Goal: Transaction & Acquisition: Obtain resource

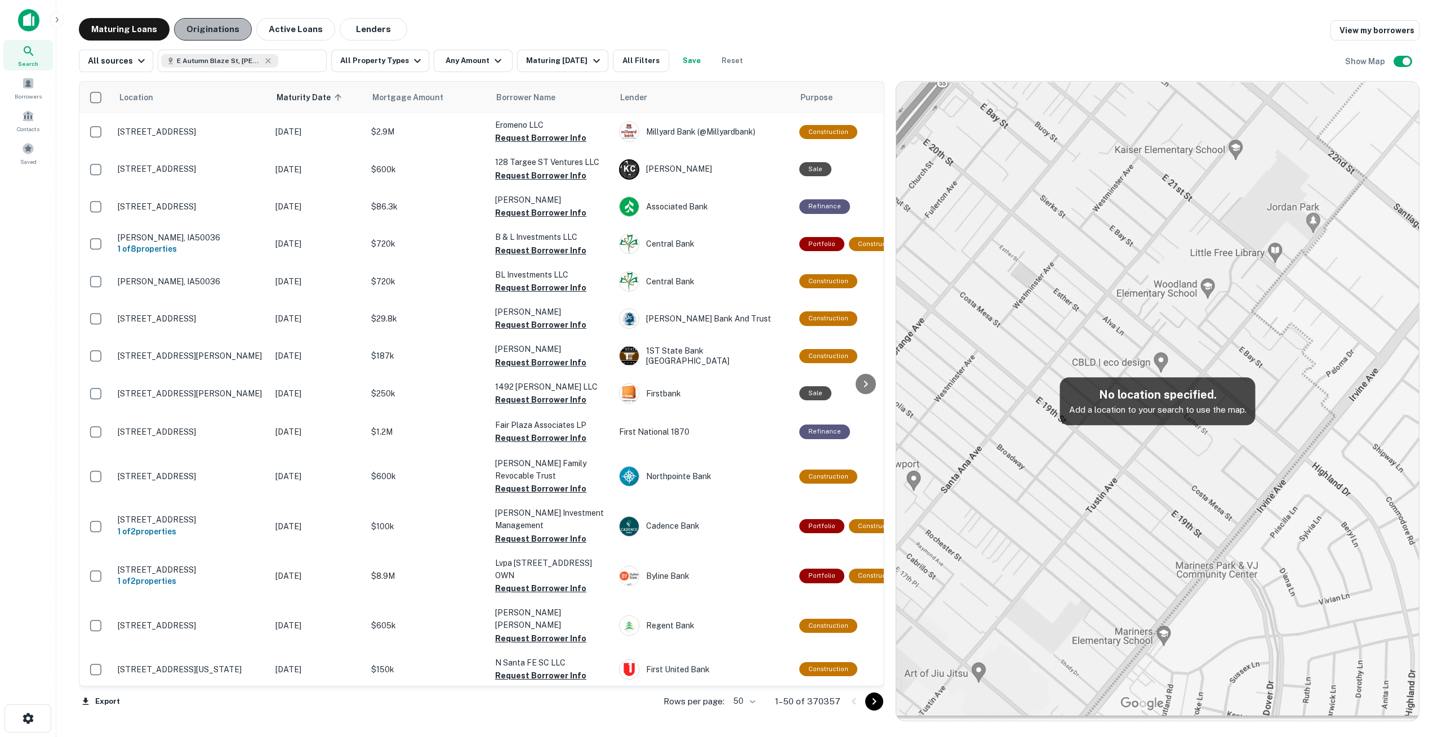
click at [211, 32] on button "Originations" at bounding box center [213, 29] width 78 height 23
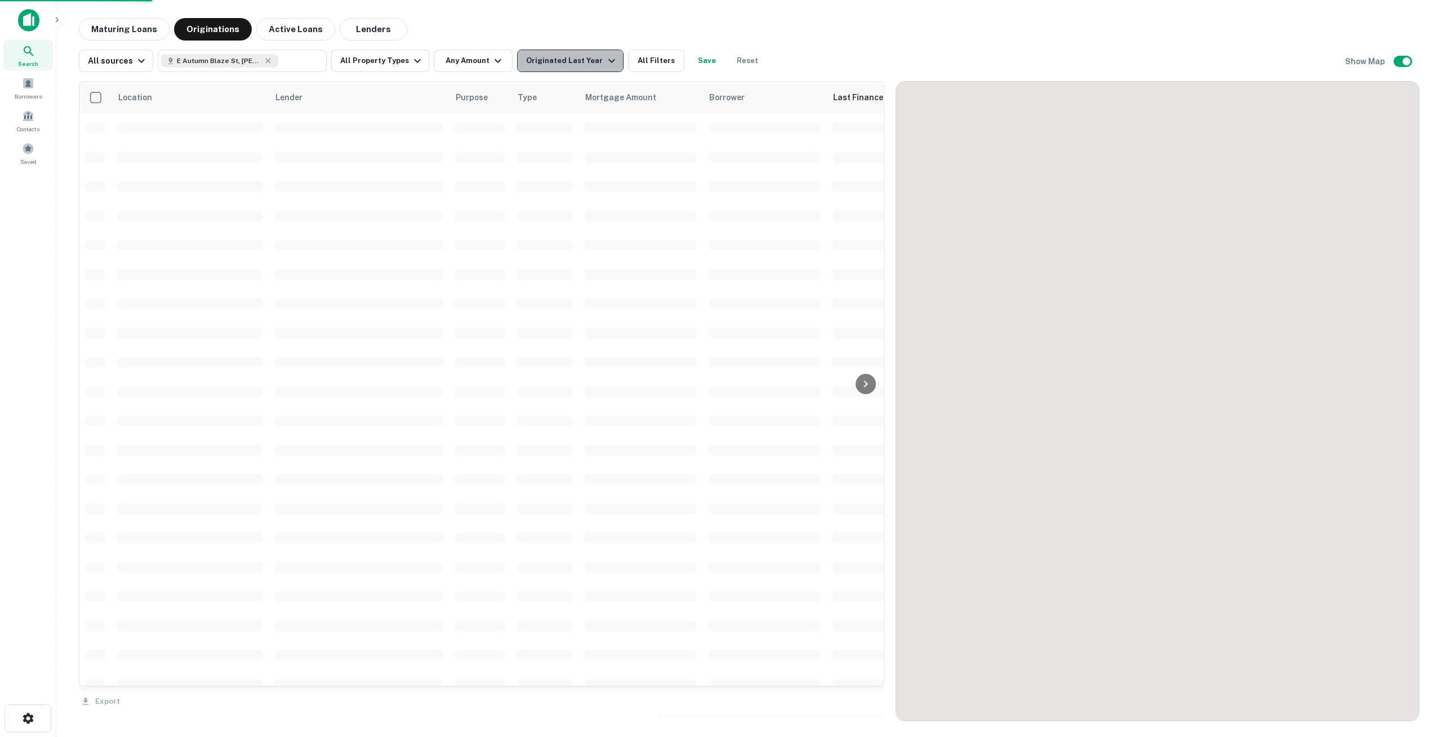
click at [608, 63] on icon "button" at bounding box center [611, 61] width 7 height 4
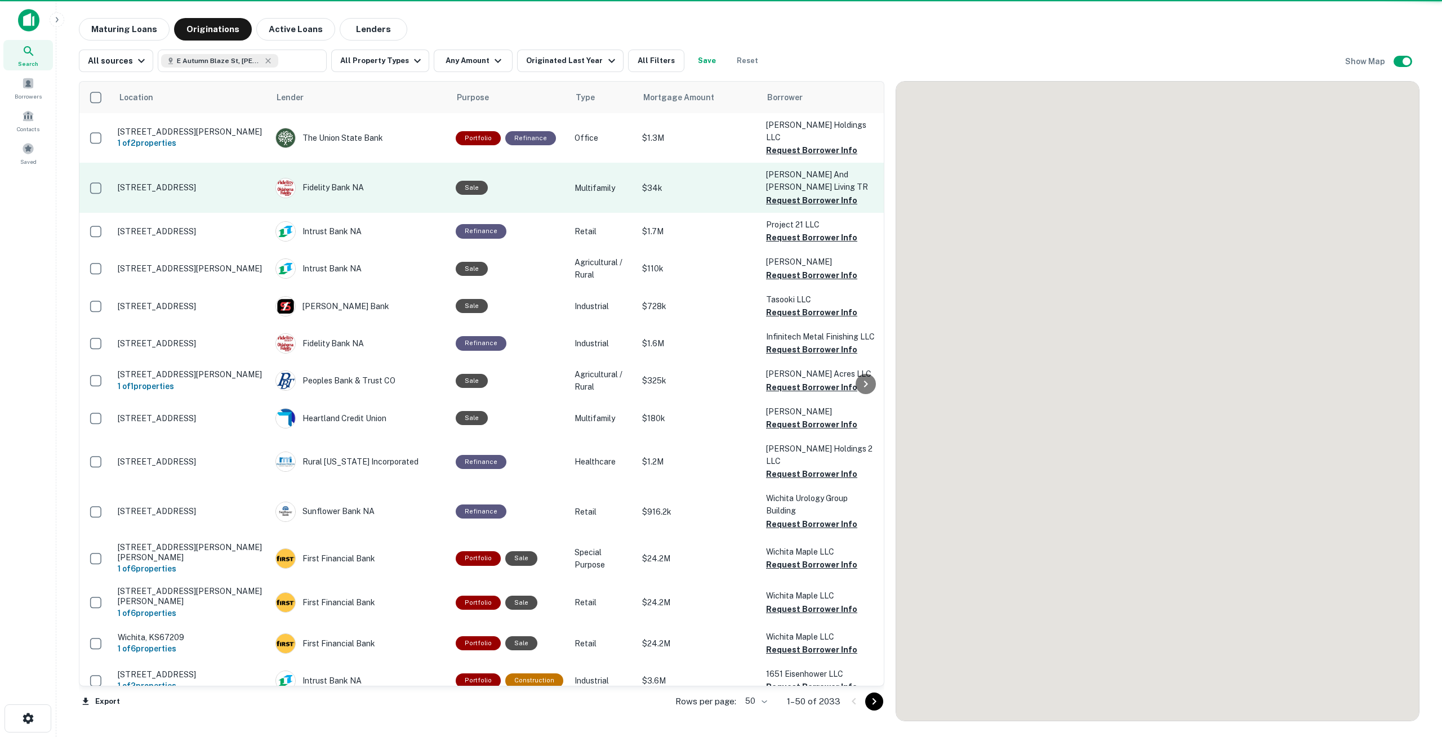
click at [480, 163] on td "Sale" at bounding box center [509, 188] width 119 height 50
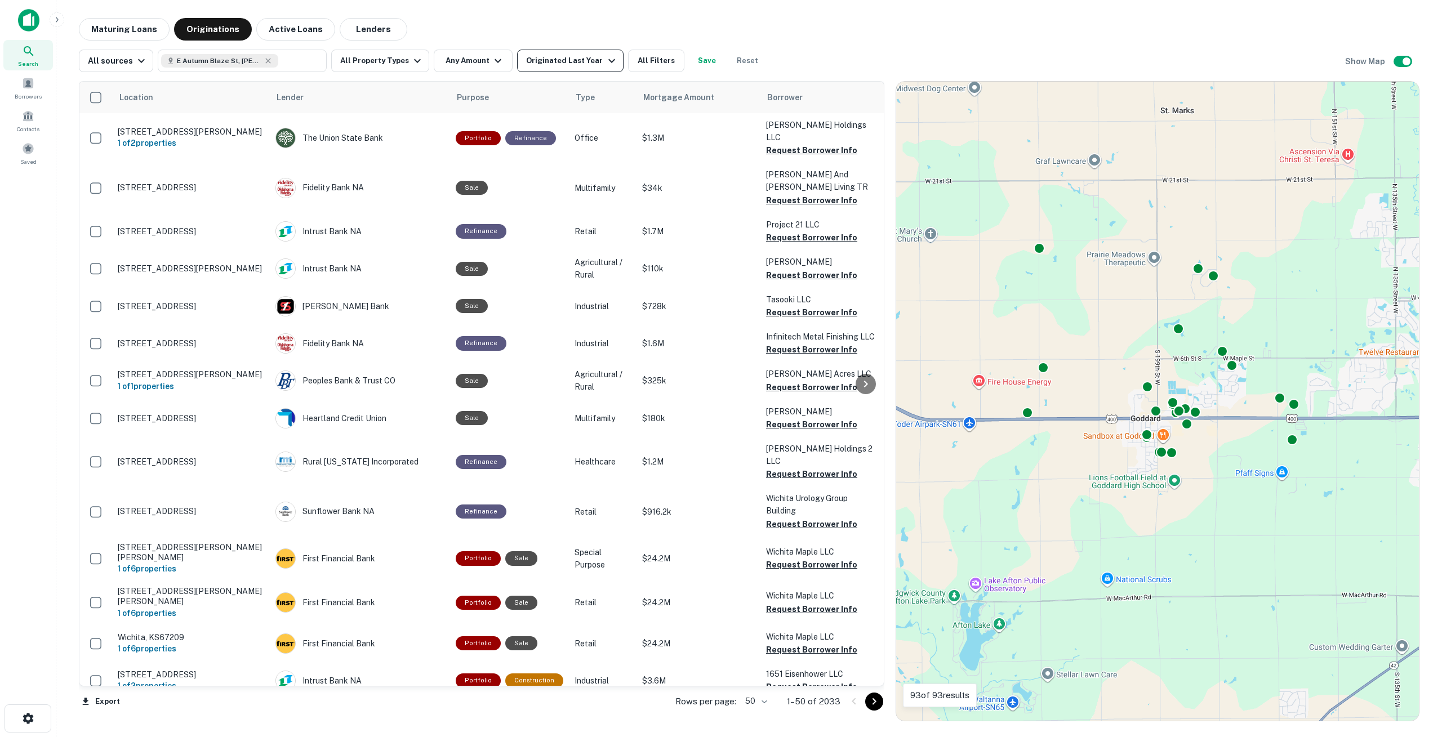
click at [584, 65] on div "Originated Last Year" at bounding box center [572, 61] width 92 height 14
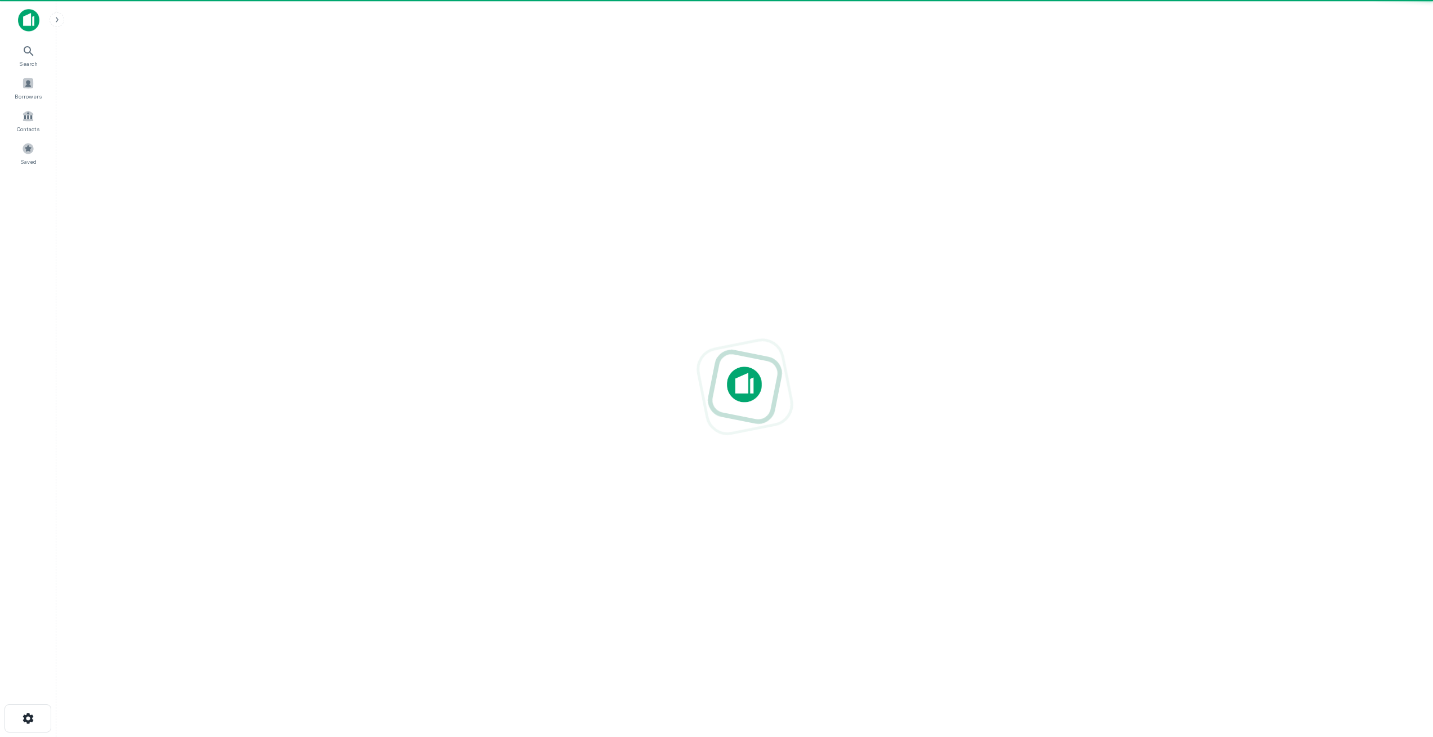
click at [464, 159] on div at bounding box center [744, 386] width 1359 height 737
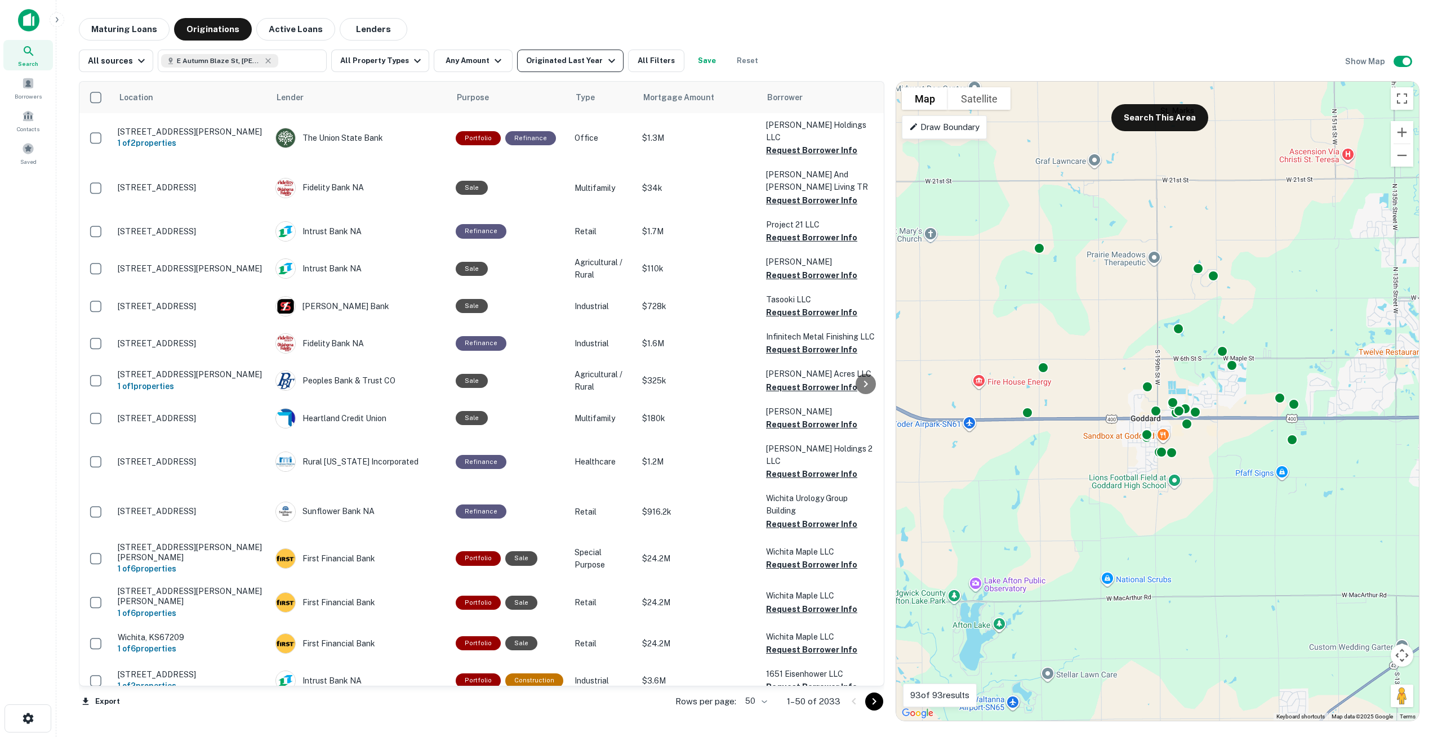
click at [605, 66] on icon "button" at bounding box center [612, 61] width 14 height 14
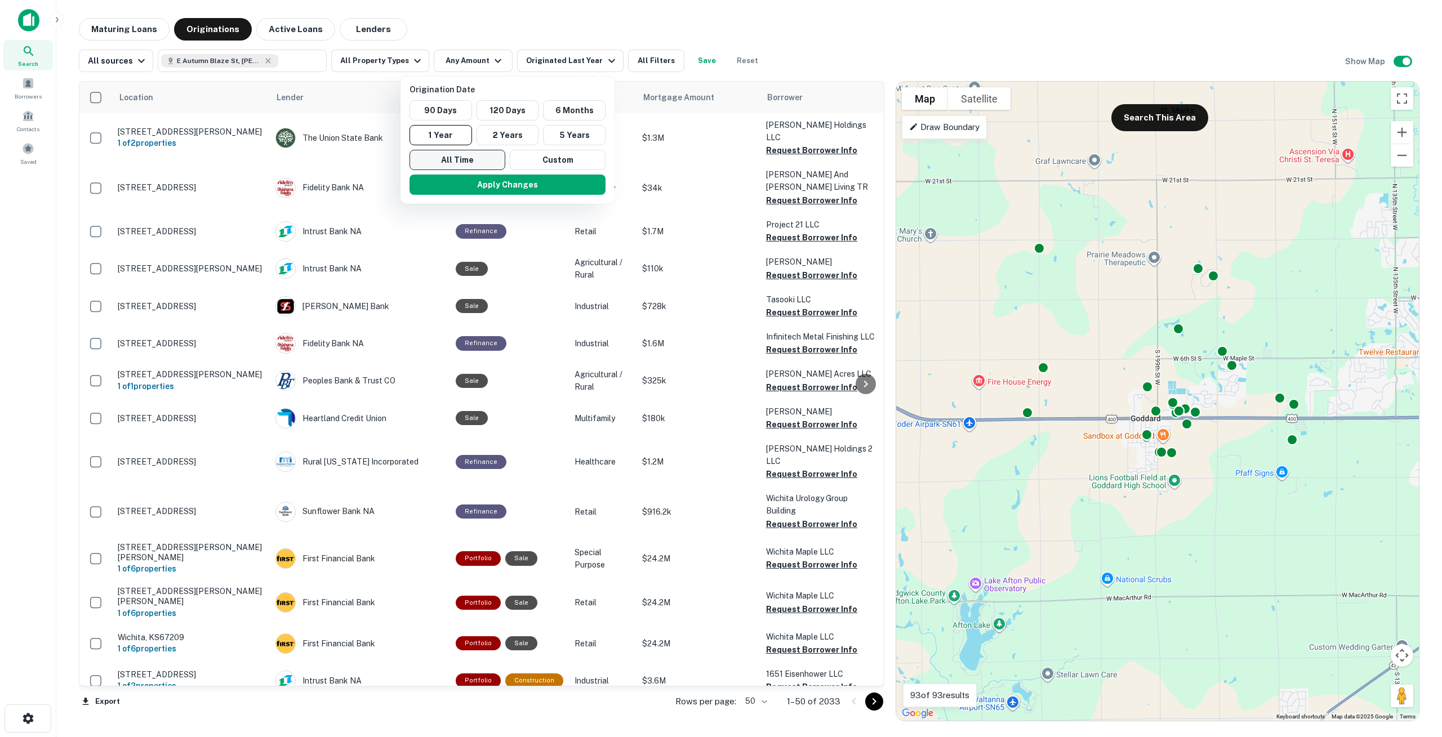
click at [475, 161] on button "All Time" at bounding box center [457, 160] width 96 height 20
click at [475, 161] on button "All Time" at bounding box center [454, 160] width 96 height 20
click at [490, 191] on button "Apply Changes" at bounding box center [504, 185] width 196 height 20
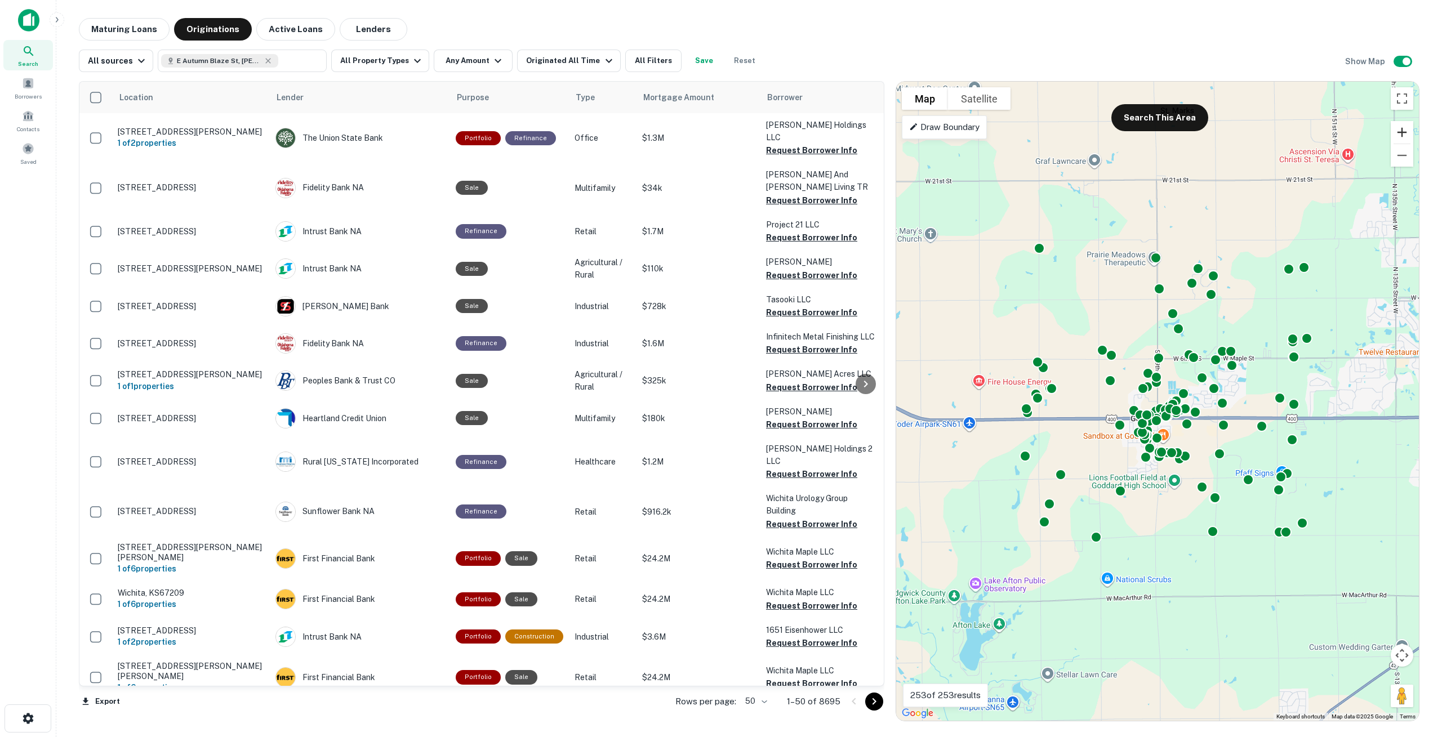
click at [1404, 131] on button "Zoom in" at bounding box center [1402, 132] width 23 height 23
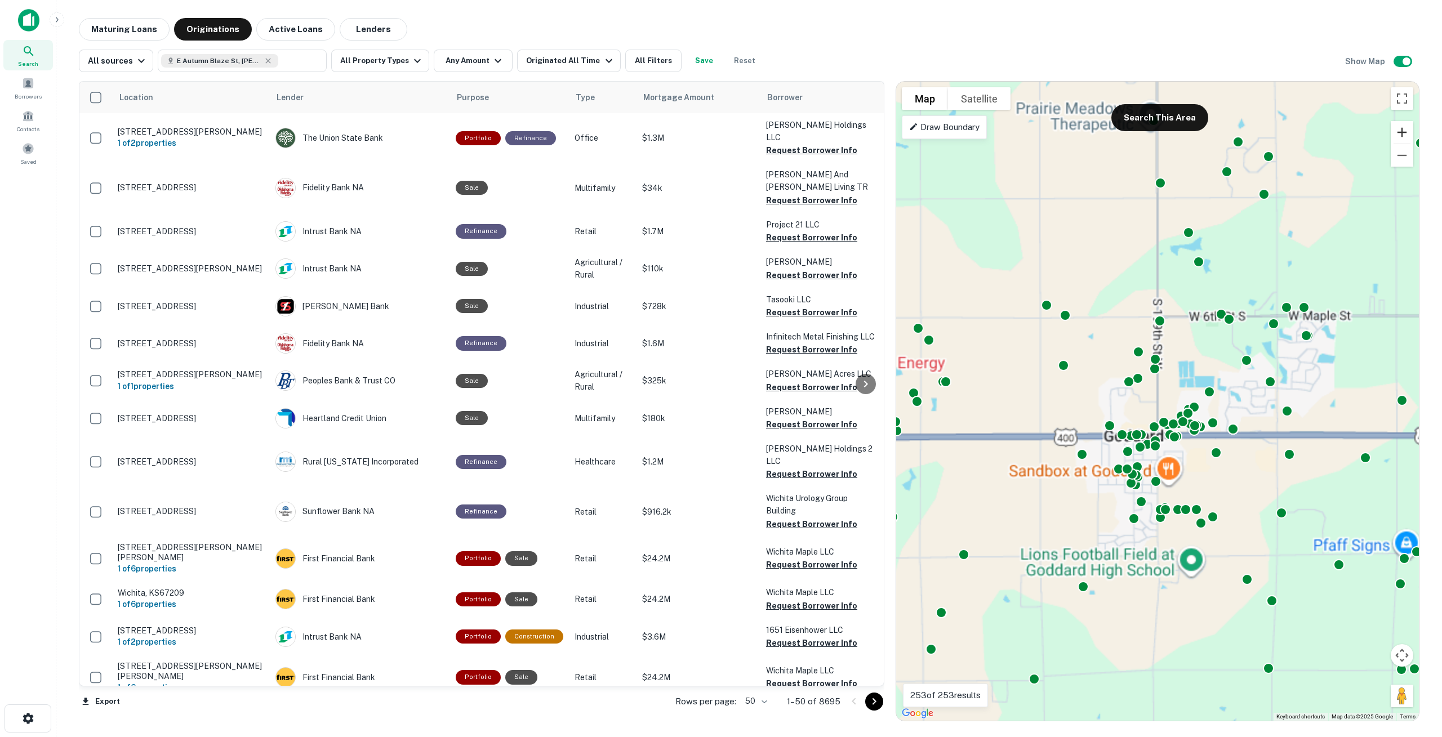
click at [1404, 131] on button "Zoom in" at bounding box center [1402, 132] width 23 height 23
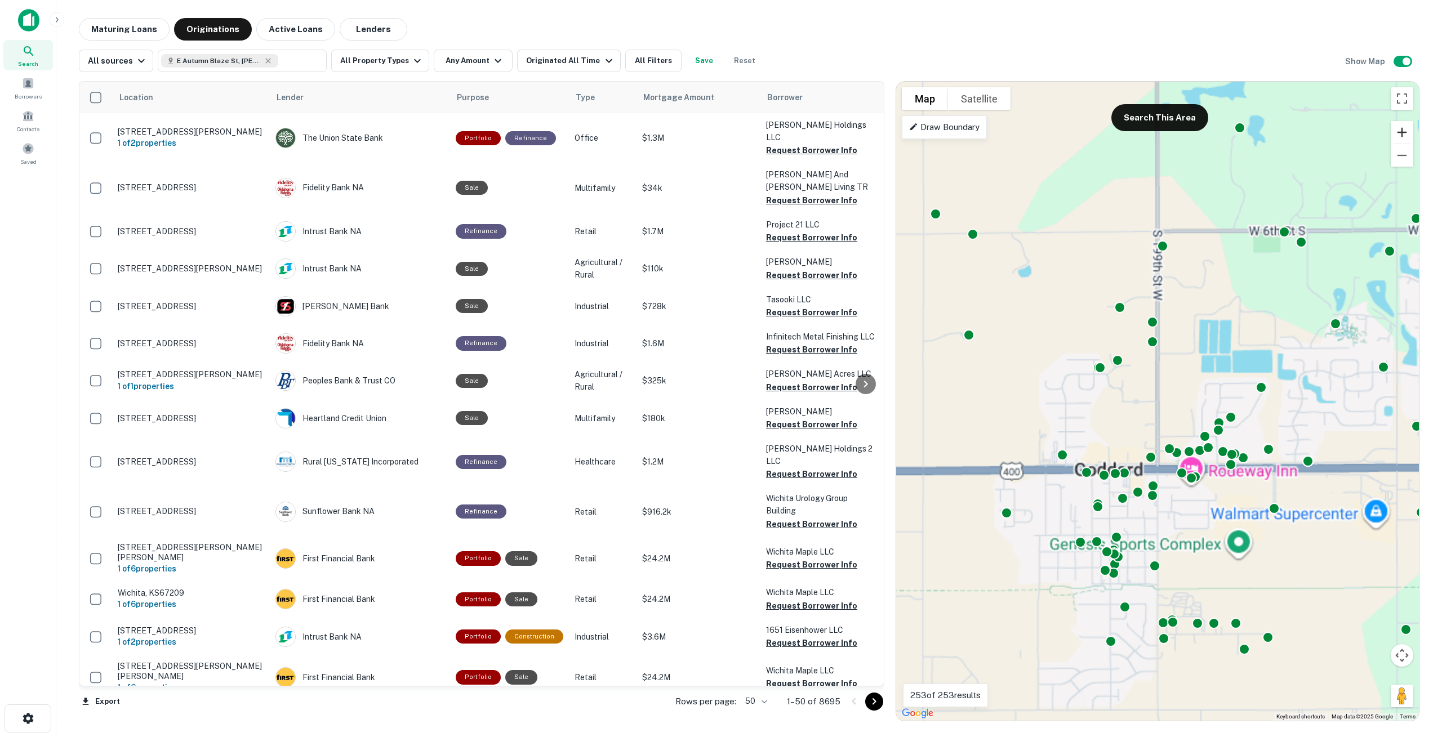
click at [1404, 131] on button "Zoom in" at bounding box center [1402, 132] width 23 height 23
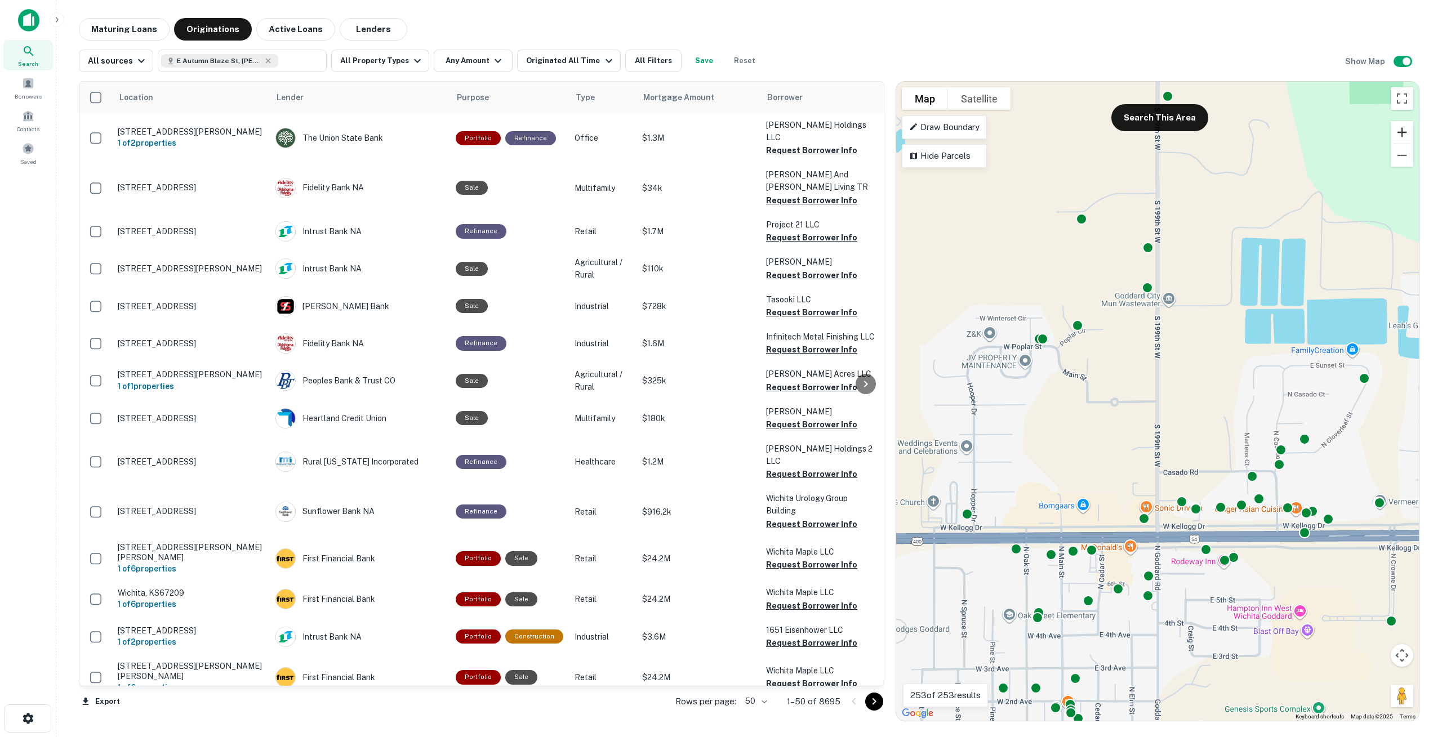
click at [1404, 131] on button "Zoom in" at bounding box center [1402, 132] width 23 height 23
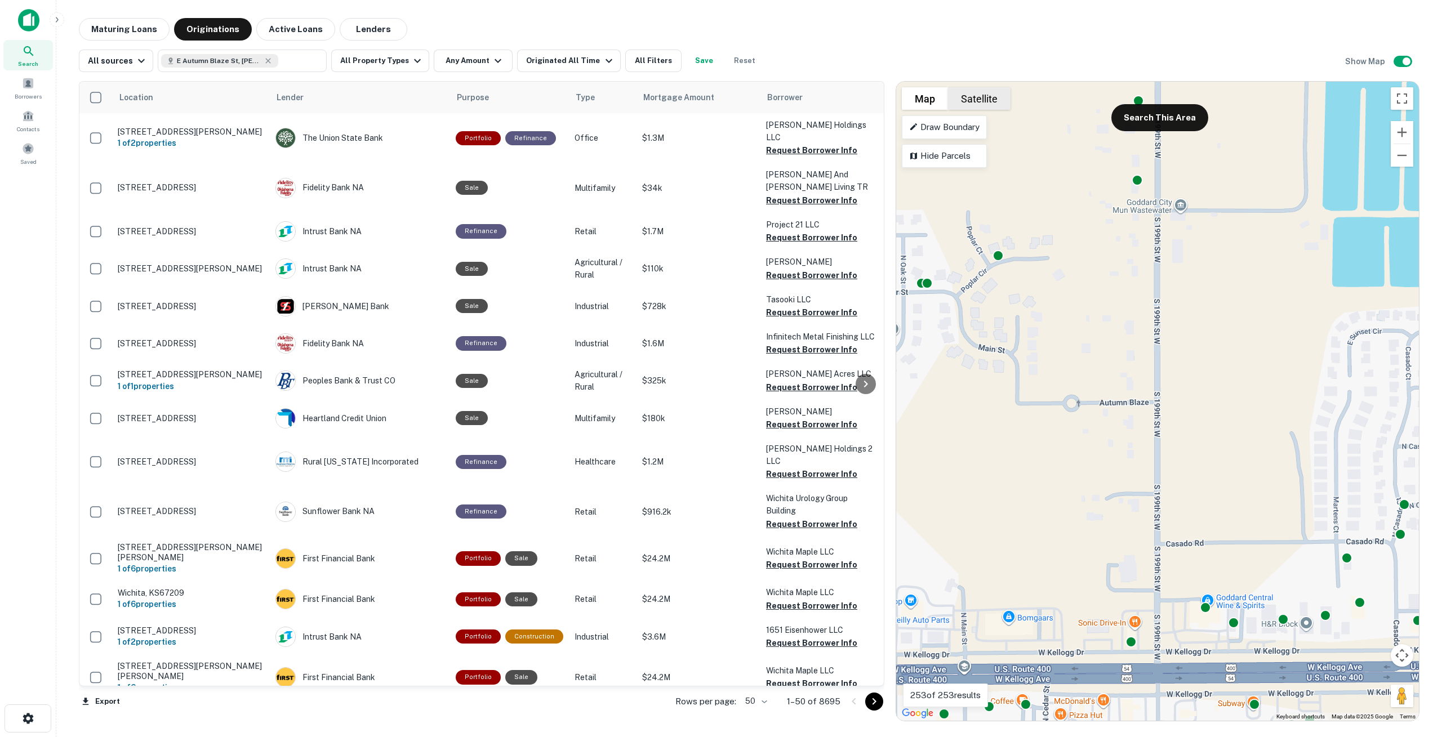
click at [979, 101] on button "Satellite" at bounding box center [979, 98] width 63 height 23
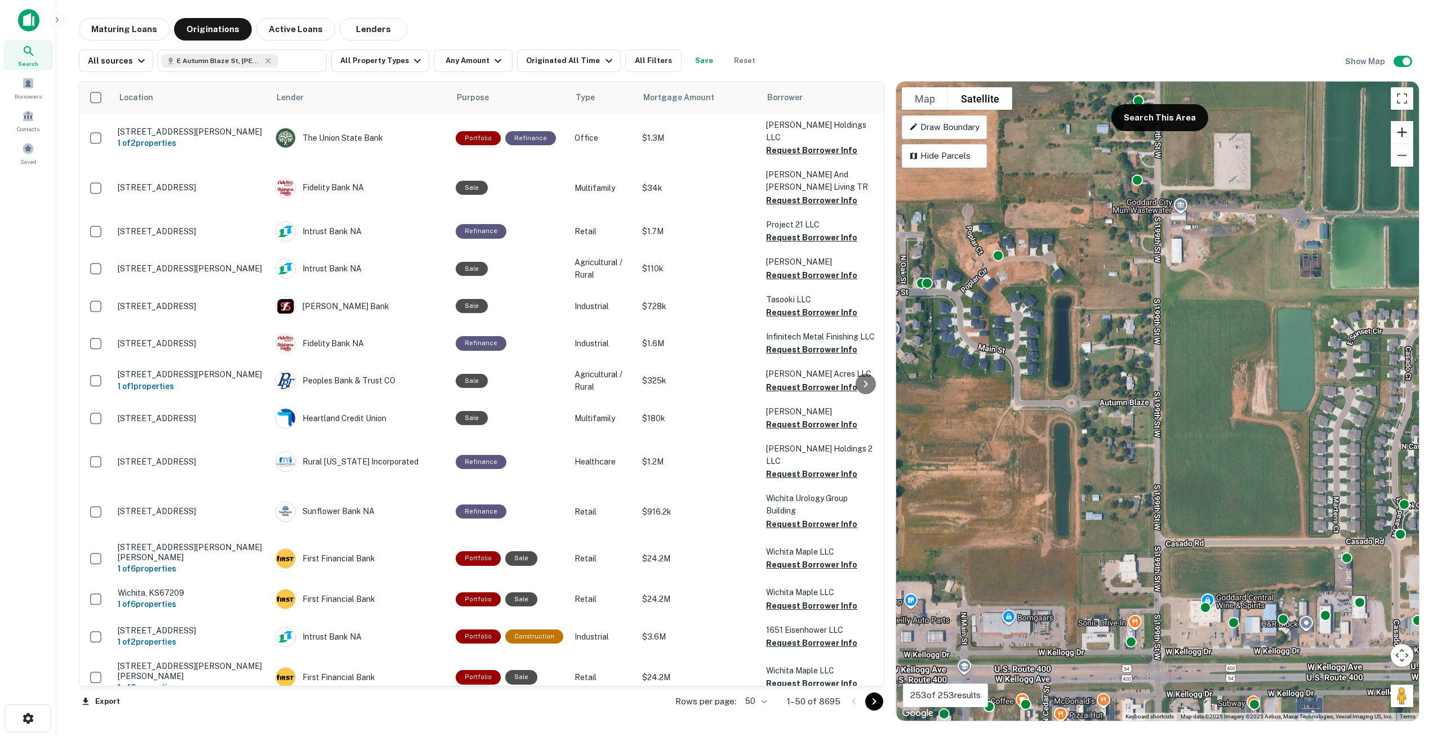
click at [1403, 131] on button "Zoom in" at bounding box center [1402, 132] width 23 height 23
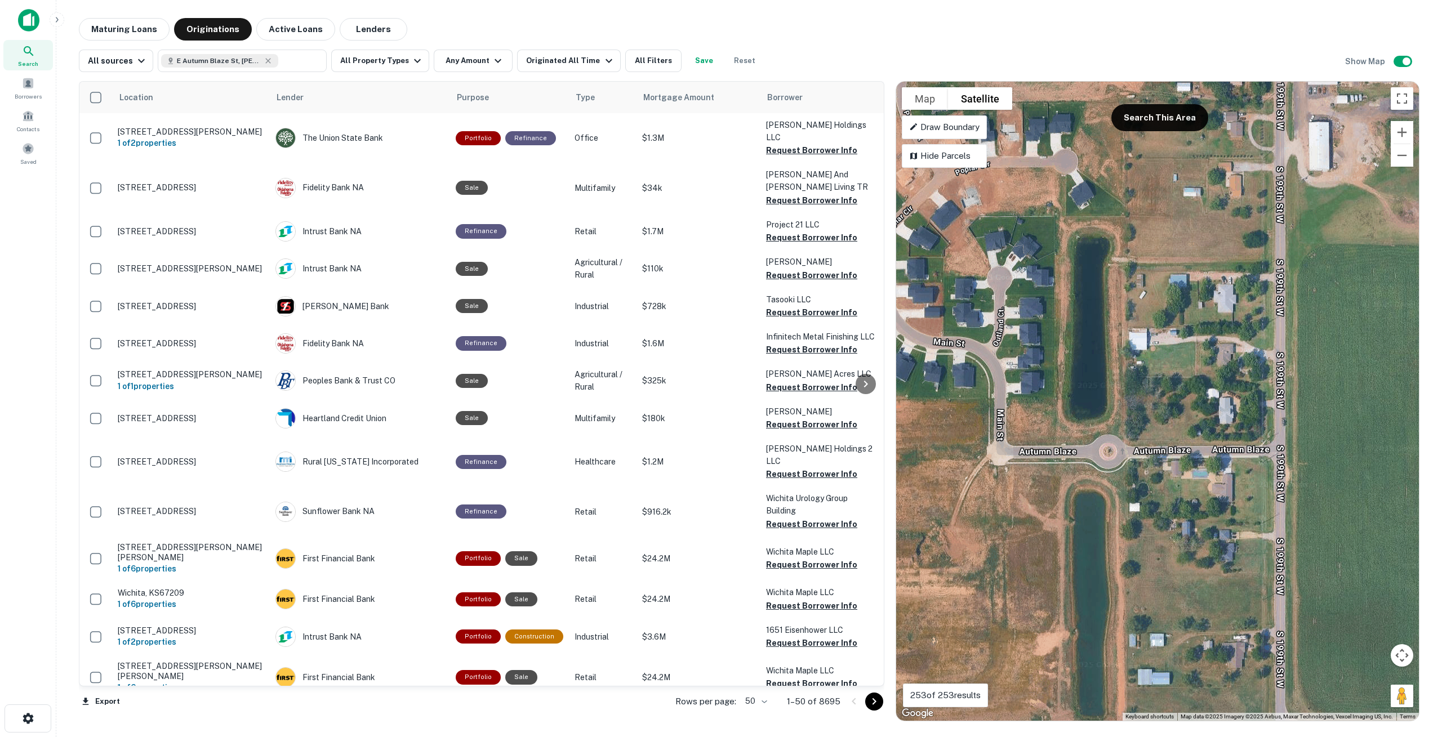
drag, startPoint x: 1061, startPoint y: 389, endPoint x: 1231, endPoint y: 451, distance: 181.4
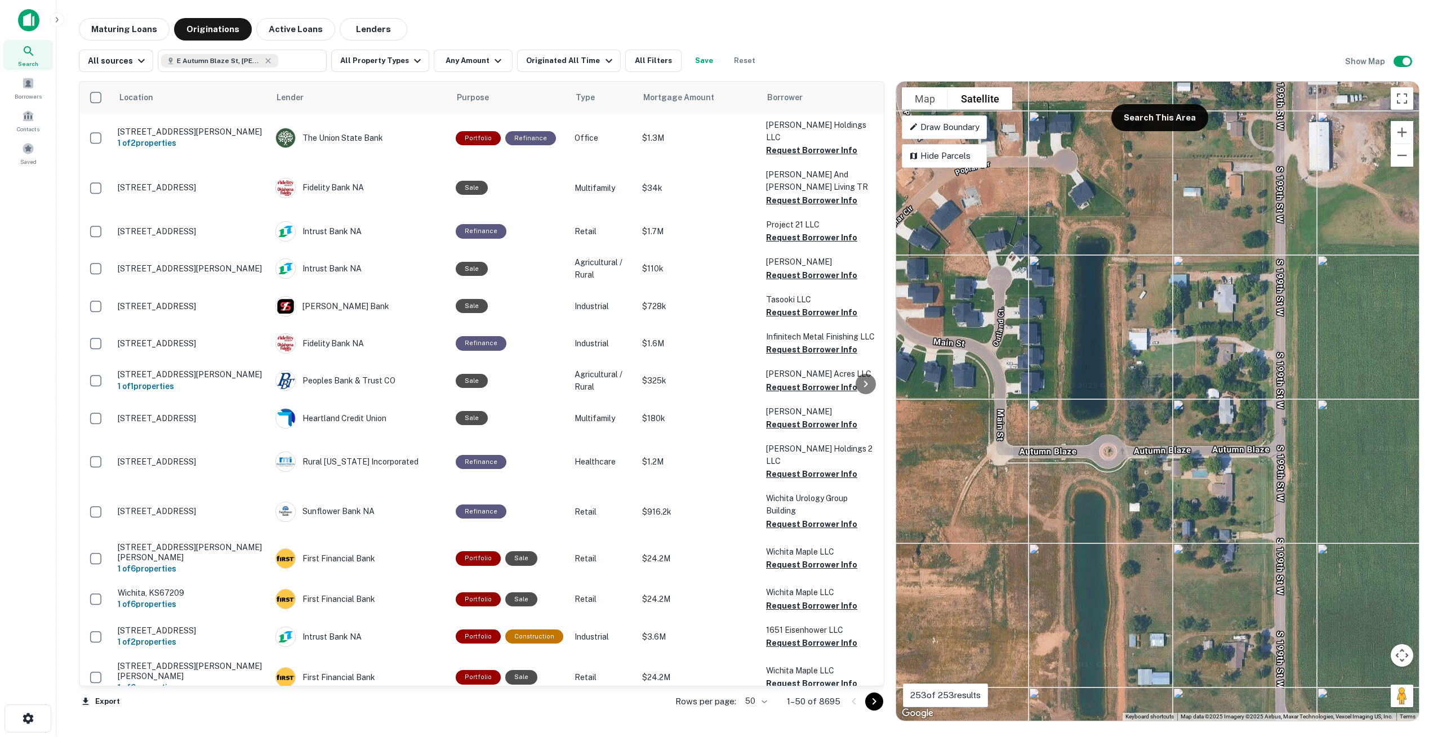
click at [1231, 451] on div "To activate drag with keyboard, press Alt + Enter. Once in keyboard drag state,…" at bounding box center [1157, 401] width 523 height 639
click at [30, 56] on icon at bounding box center [29, 51] width 14 height 14
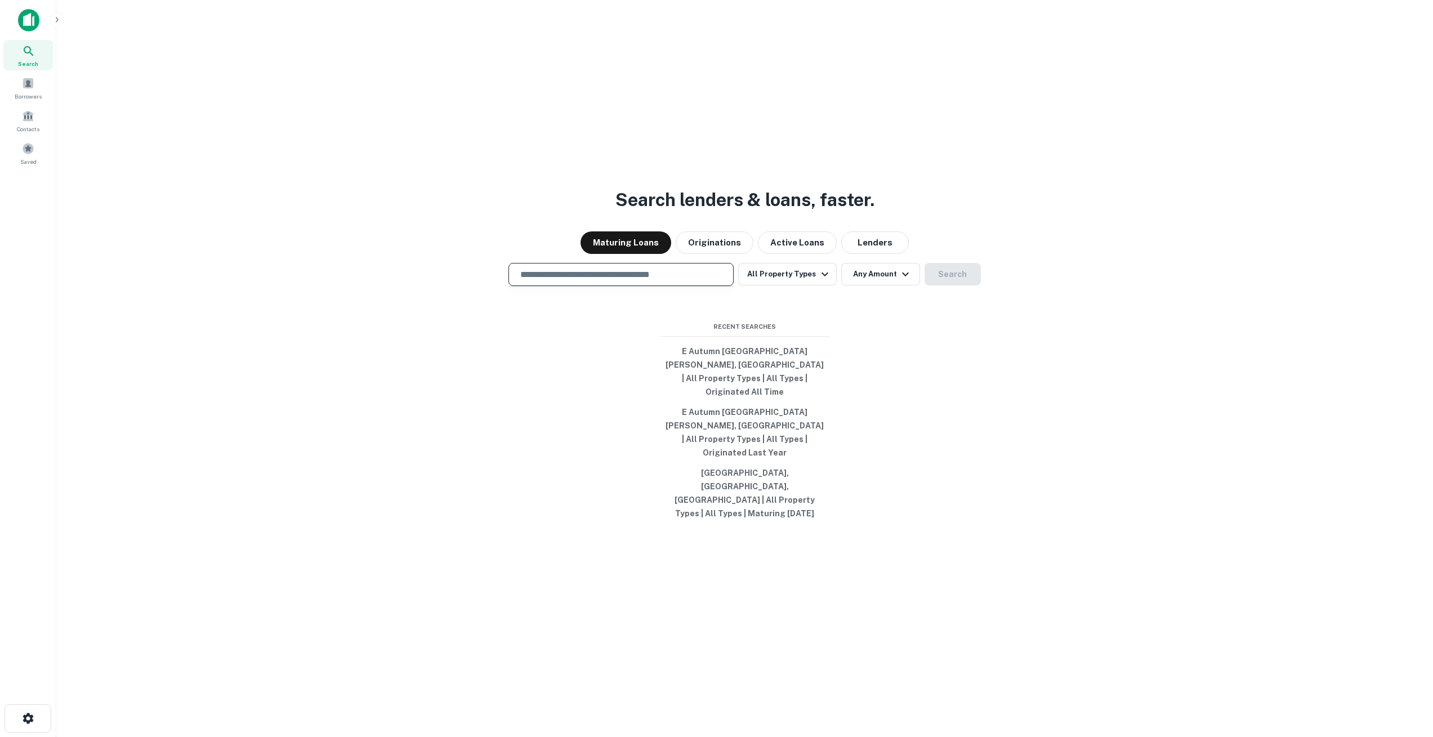
click at [594, 281] on input "text" at bounding box center [621, 274] width 215 height 13
type input "**********"
click at [939, 286] on button "Search" at bounding box center [953, 274] width 56 height 23
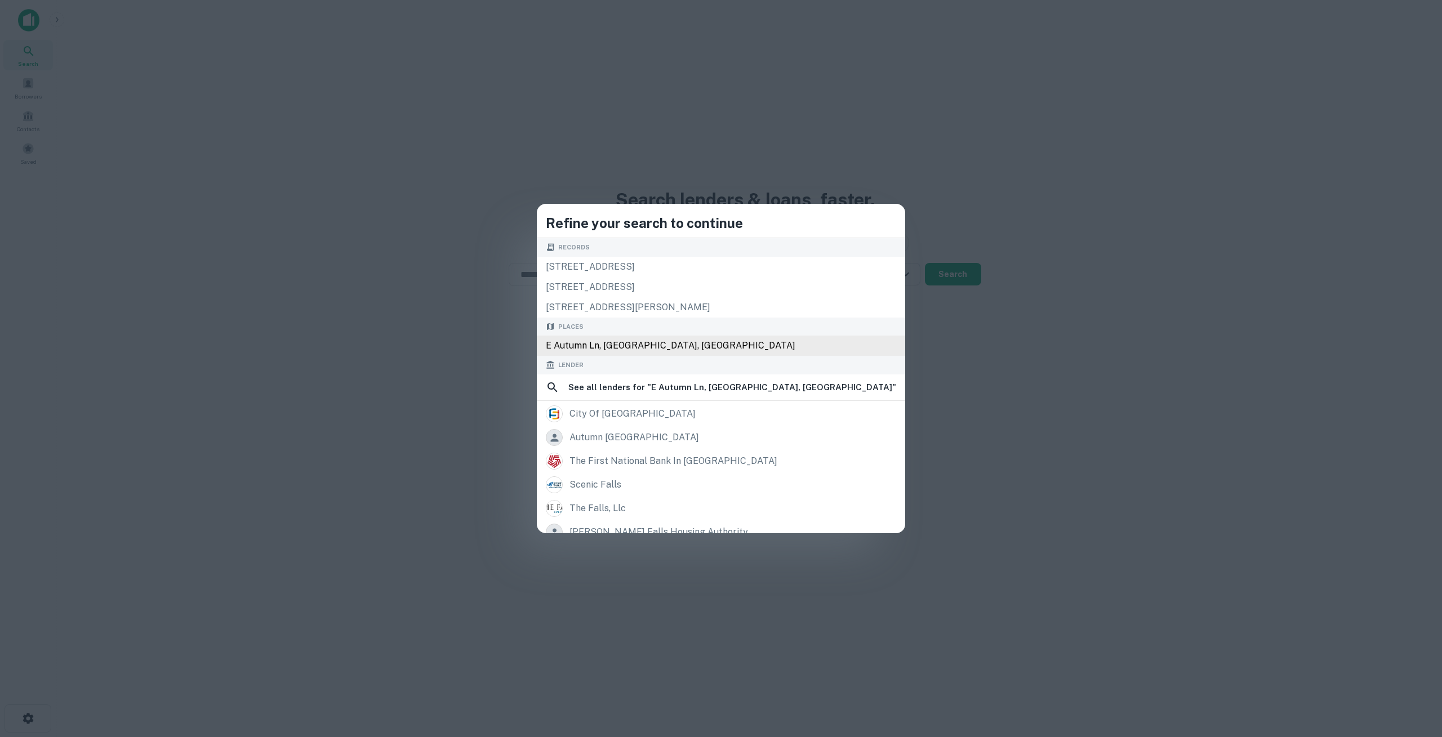
click at [706, 347] on div "E Autumn Ln, Sioux Falls, SD 57105, USA" at bounding box center [721, 346] width 368 height 20
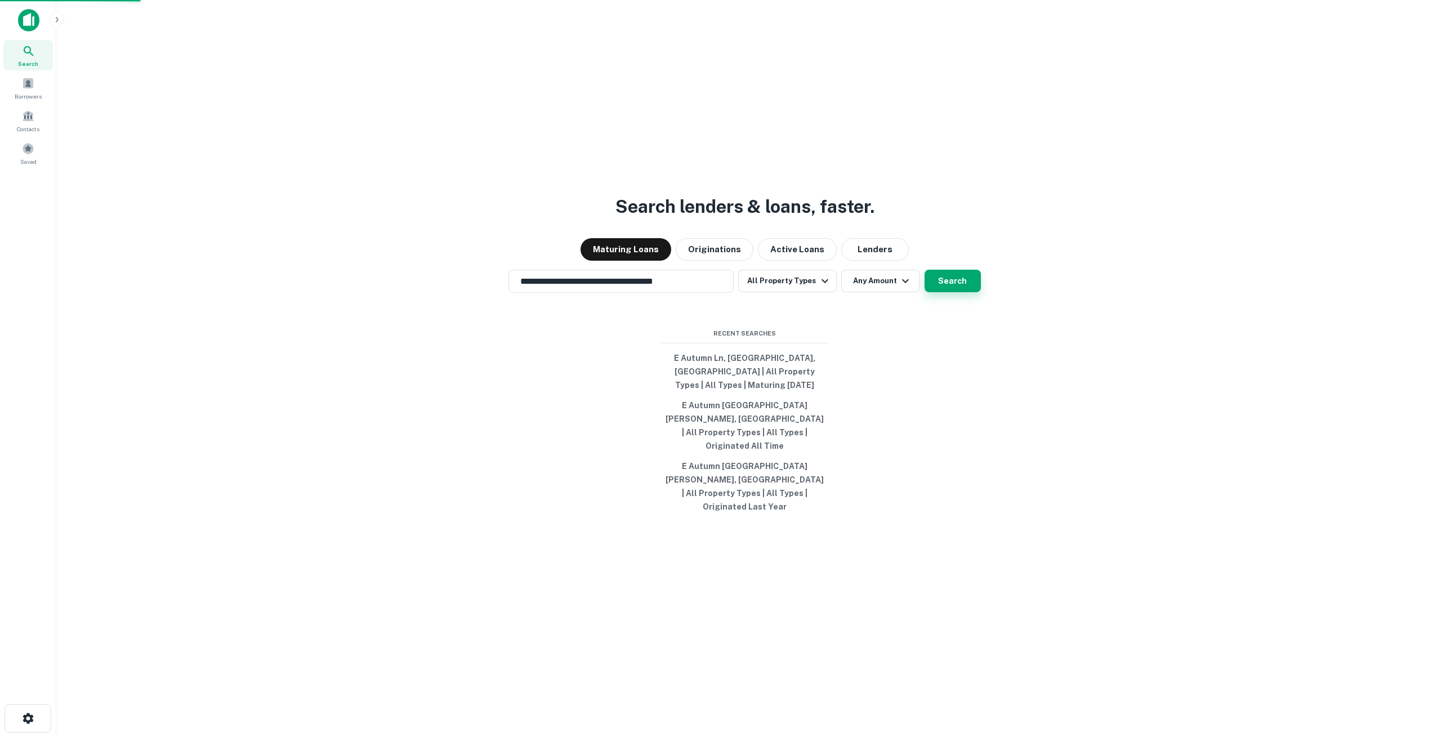
click at [945, 292] on button "Search" at bounding box center [953, 281] width 56 height 23
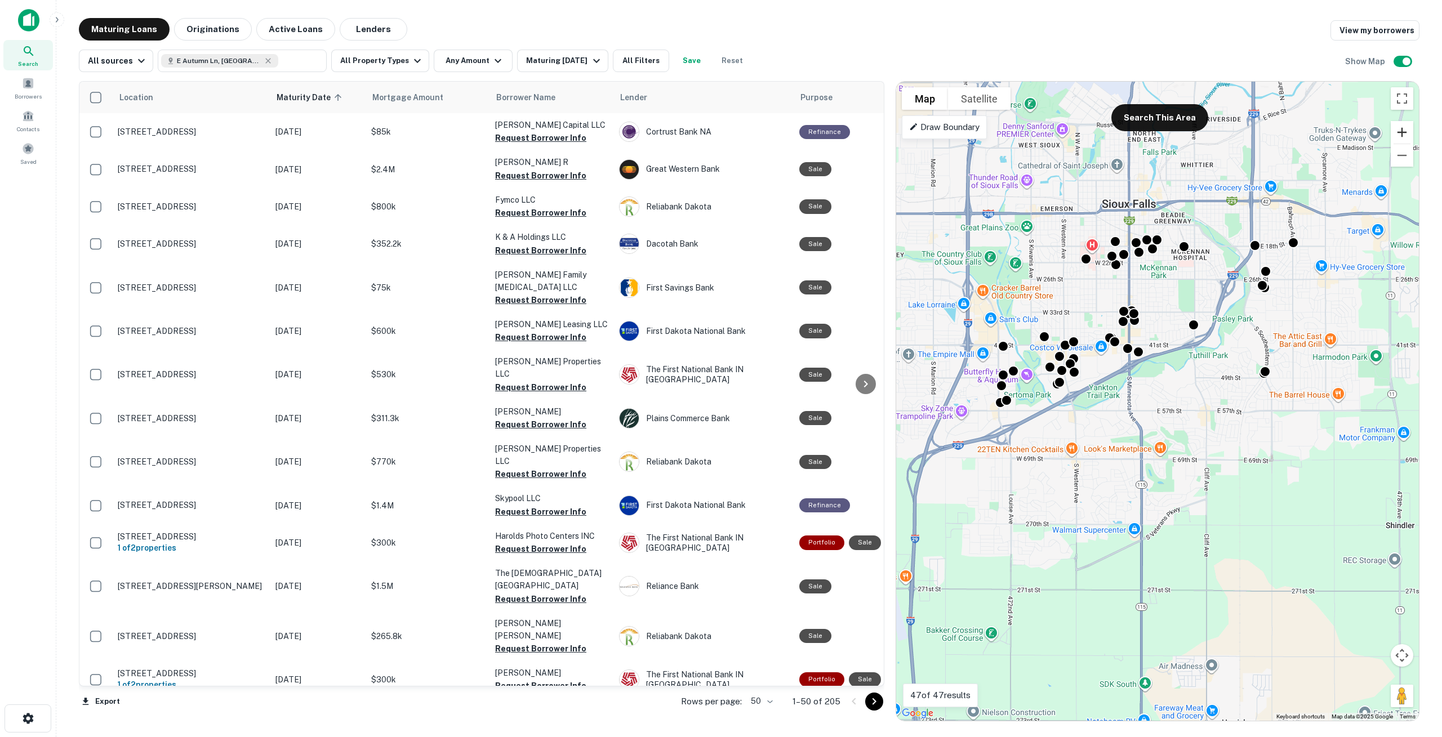
click at [1401, 131] on button "Zoom in" at bounding box center [1402, 132] width 23 height 23
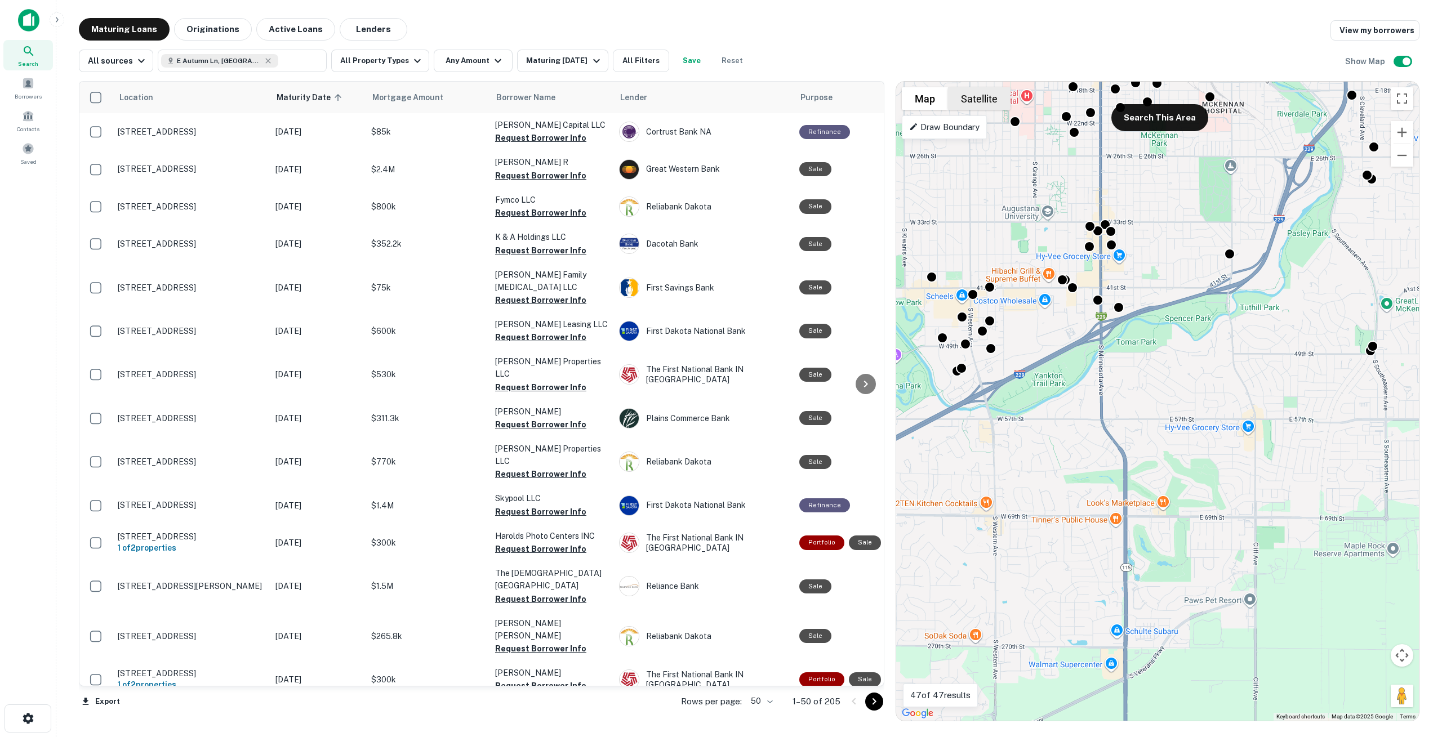
click at [982, 97] on button "Satellite" at bounding box center [979, 98] width 63 height 23
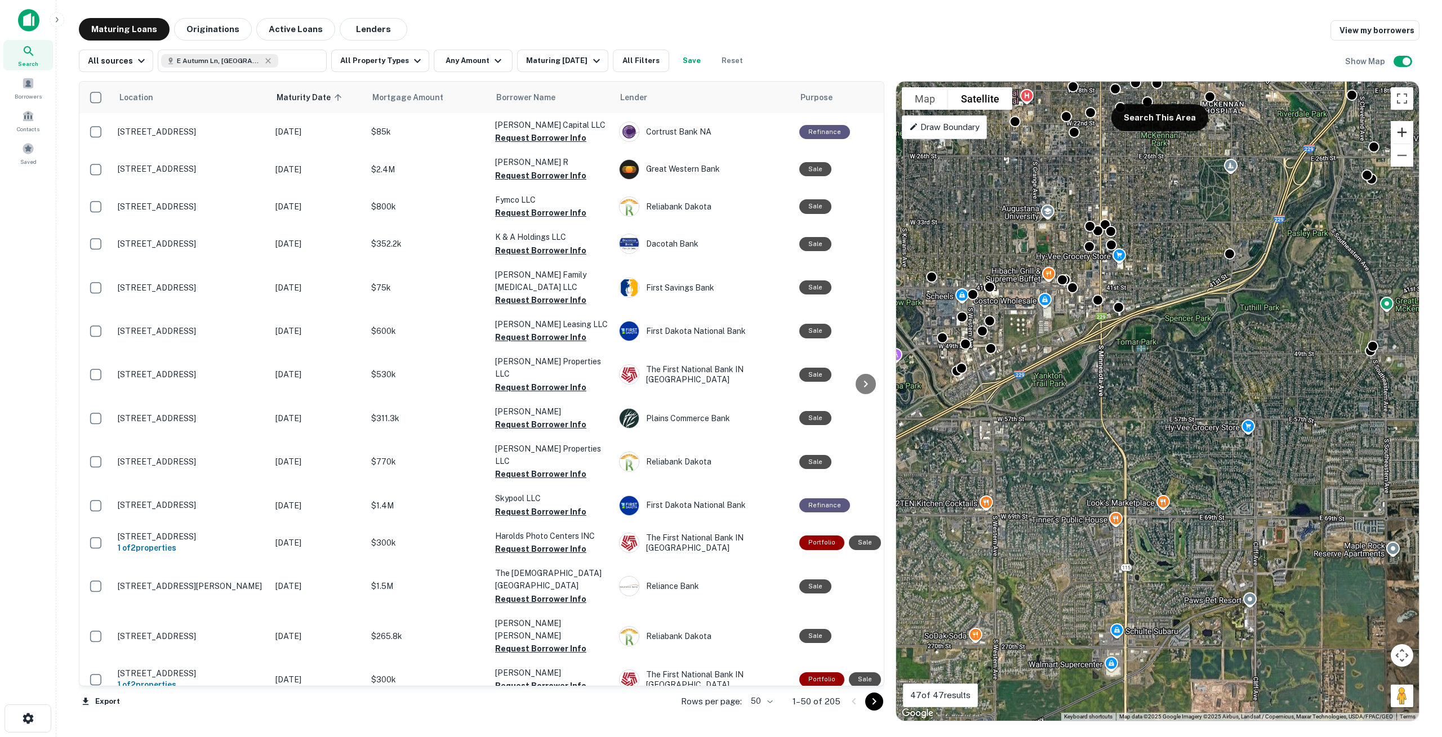
click at [1407, 131] on button "Zoom in" at bounding box center [1402, 132] width 23 height 23
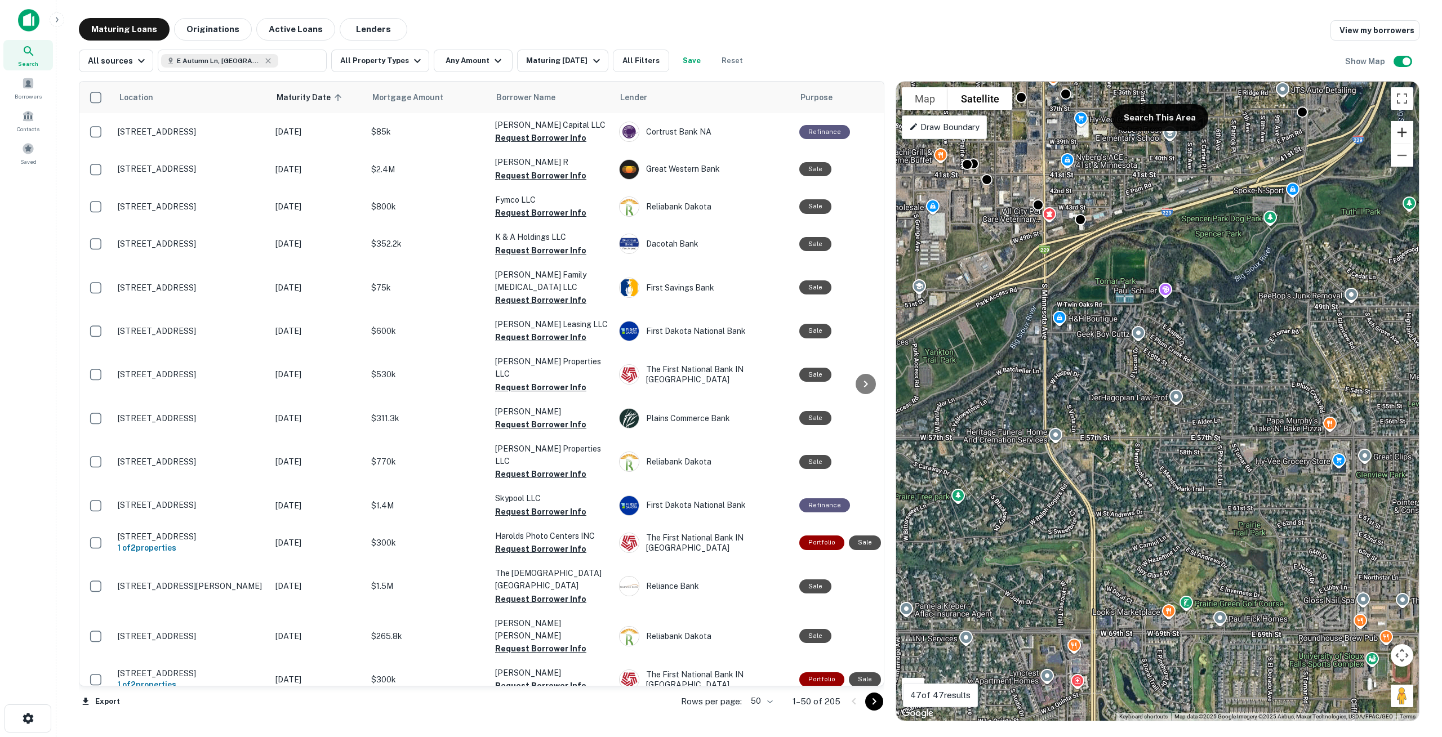
click at [1407, 131] on button "Zoom in" at bounding box center [1402, 132] width 23 height 23
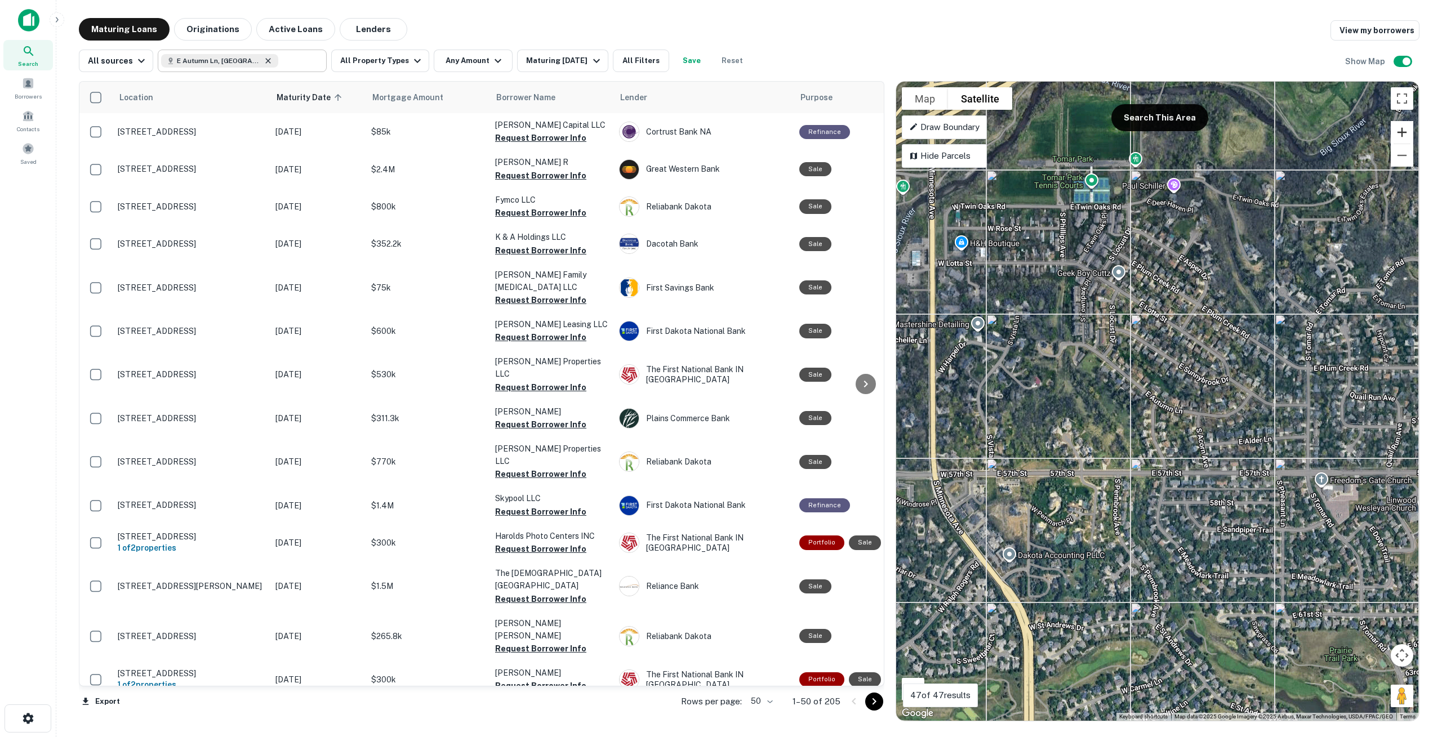
click at [269, 63] on icon at bounding box center [268, 60] width 9 height 9
type input "**********"
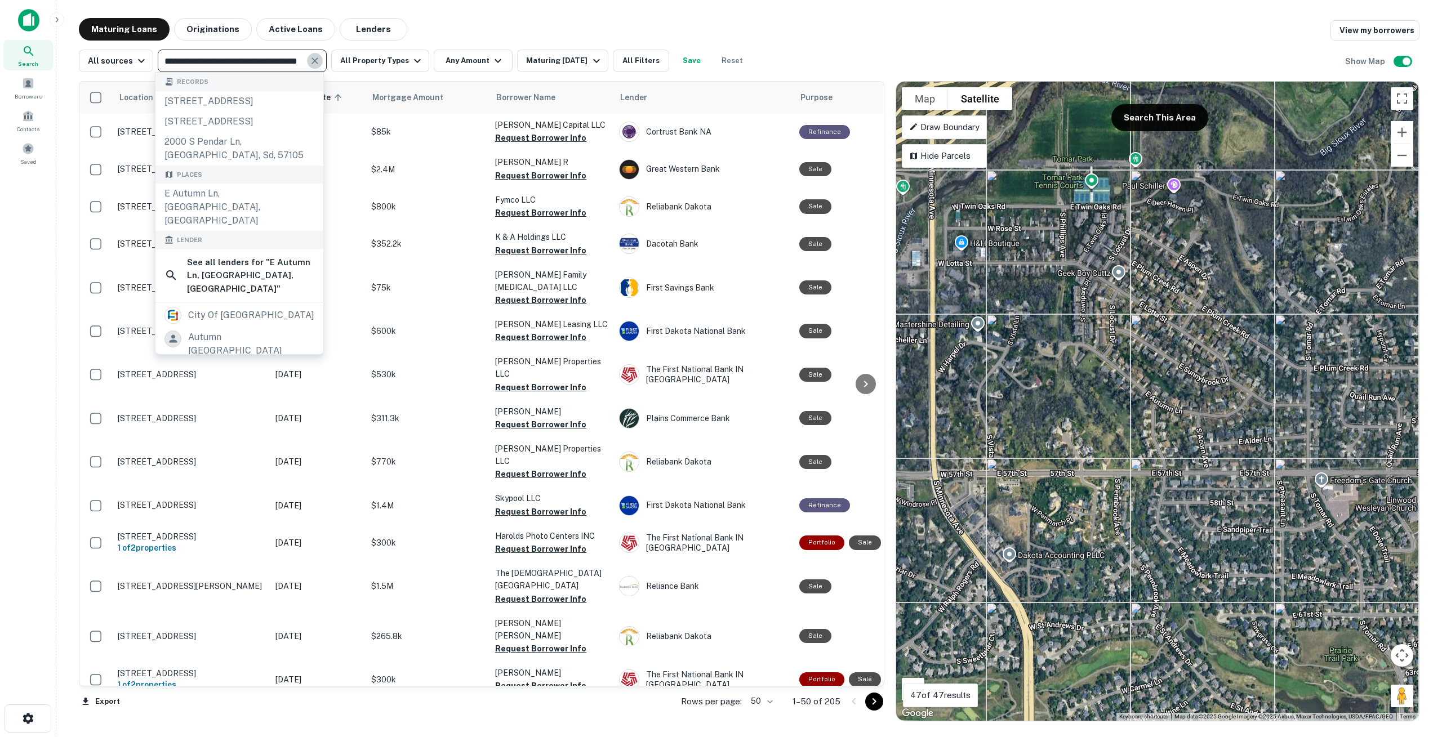
click at [314, 59] on icon "Clear" at bounding box center [314, 60] width 7 height 7
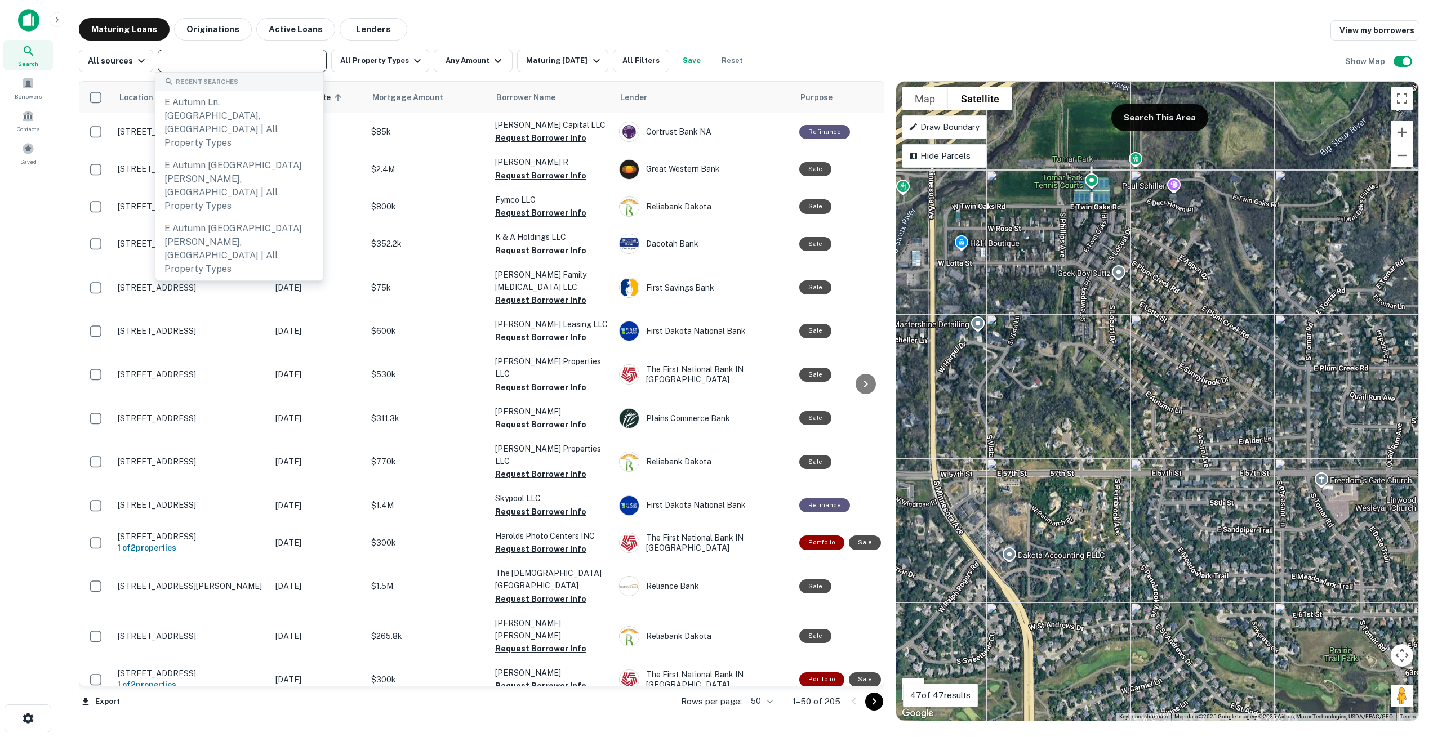
click at [254, 61] on input "text" at bounding box center [241, 61] width 161 height 16
paste input "**********"
type input "**********"
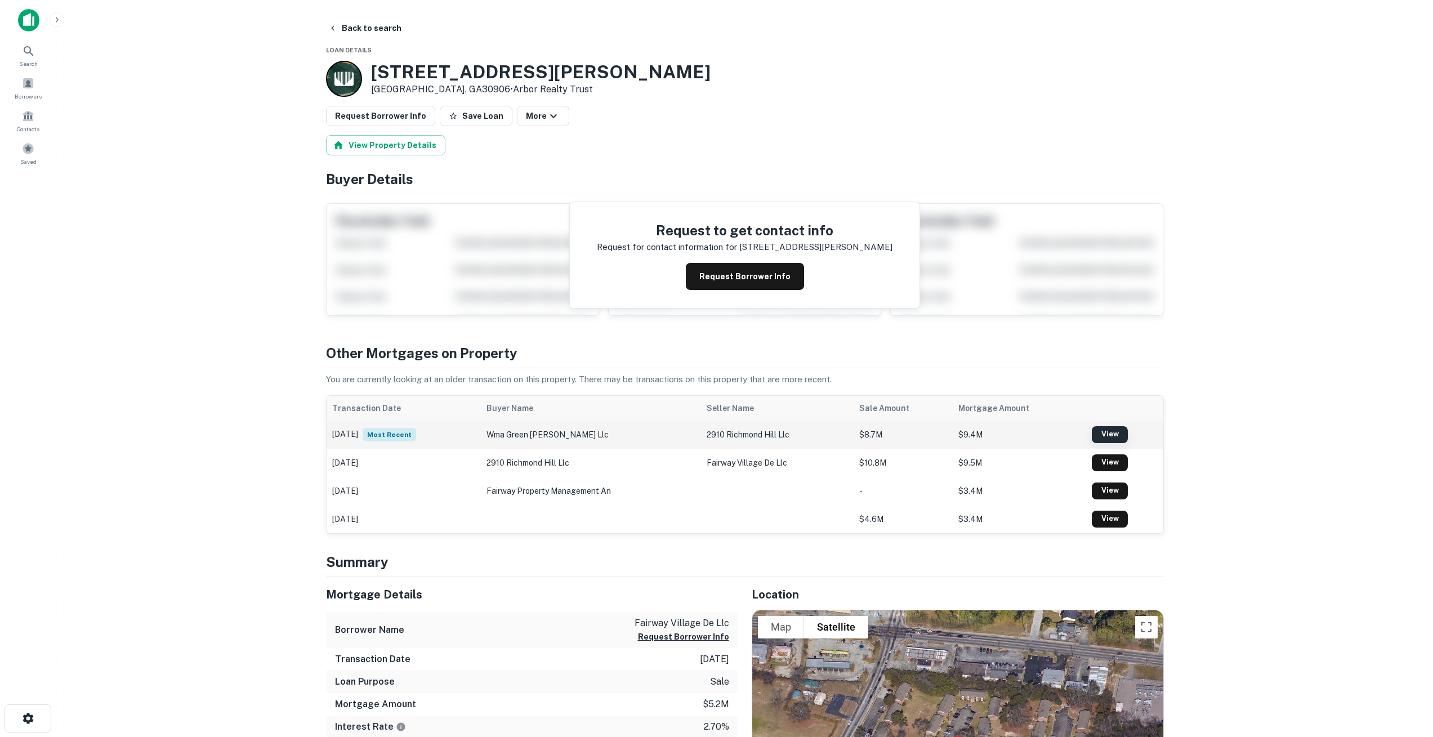
click at [1107, 433] on link "View" at bounding box center [1110, 434] width 36 height 17
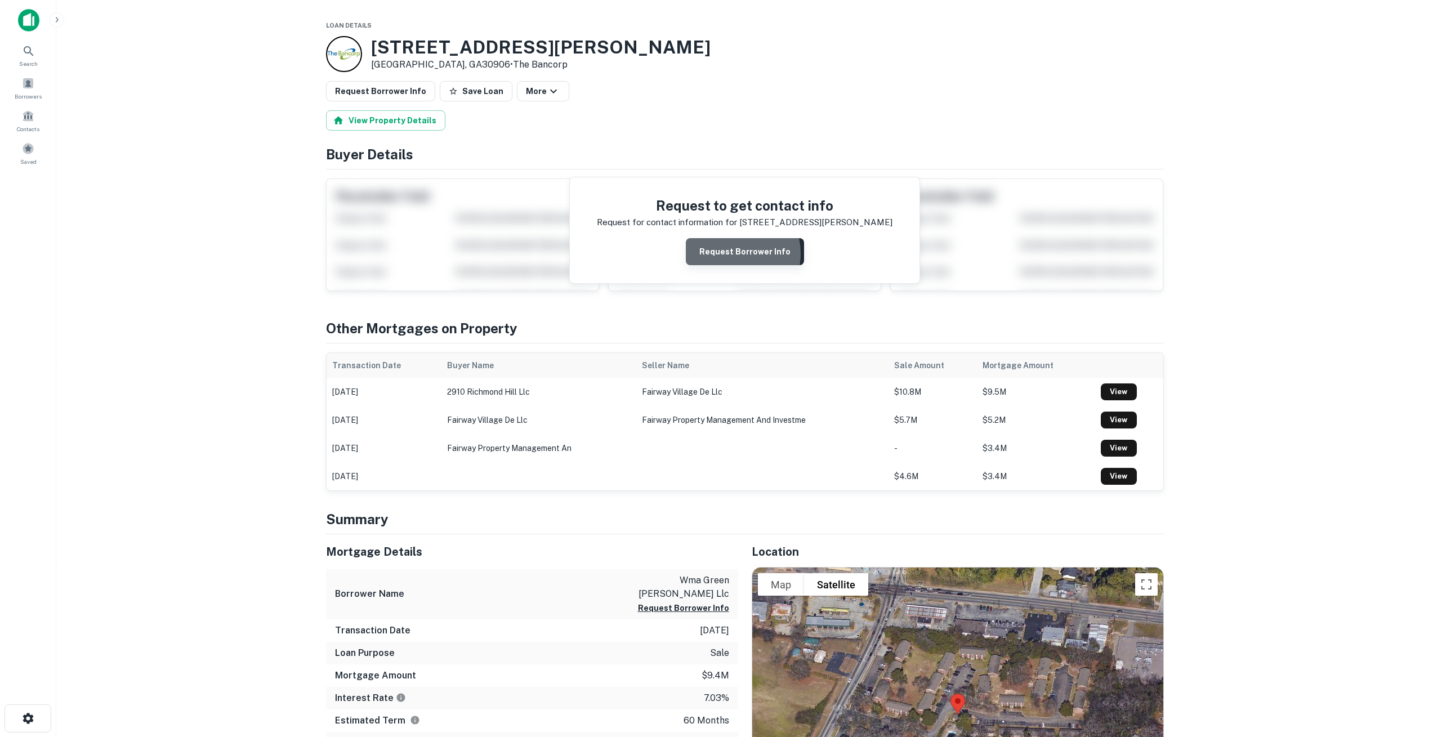
click at [730, 253] on button "Request Borrower Info" at bounding box center [745, 251] width 118 height 27
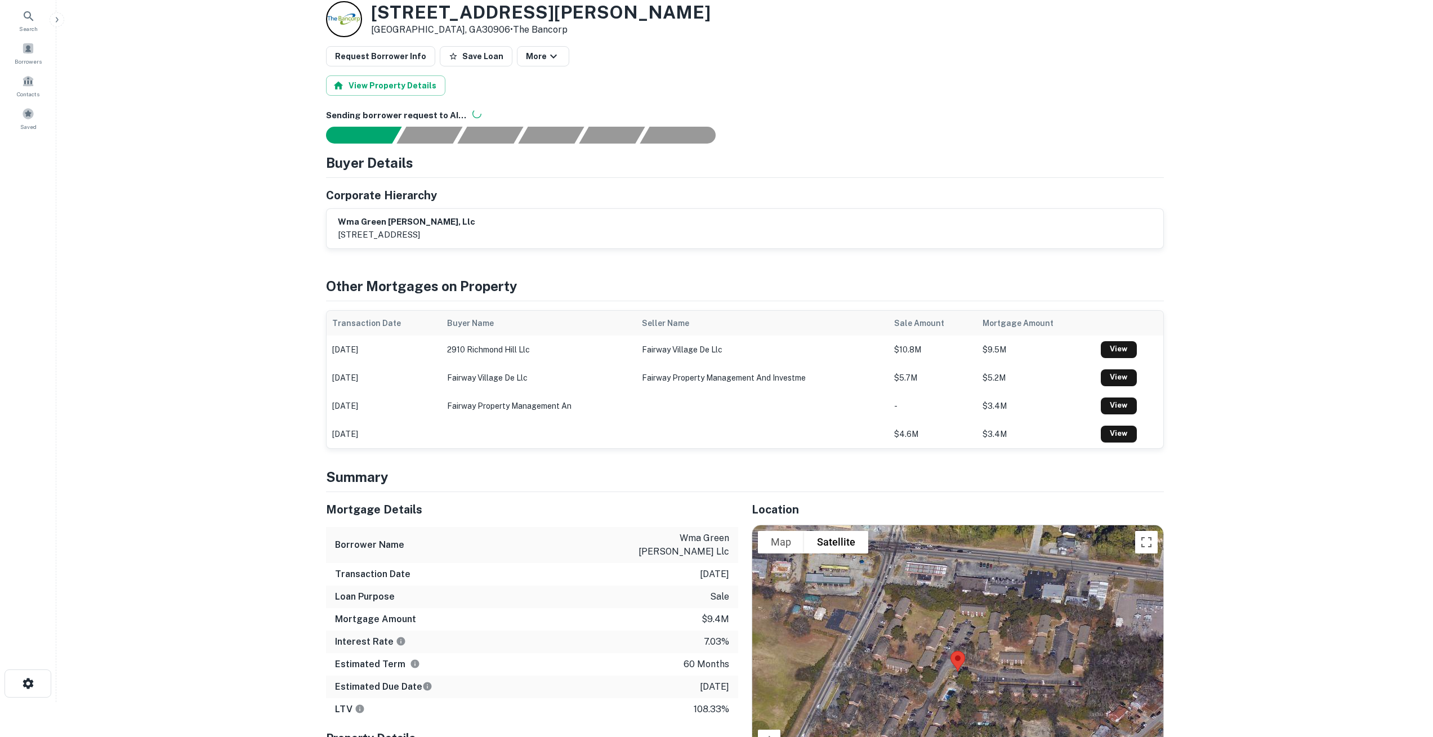
scroll to position [40, 0]
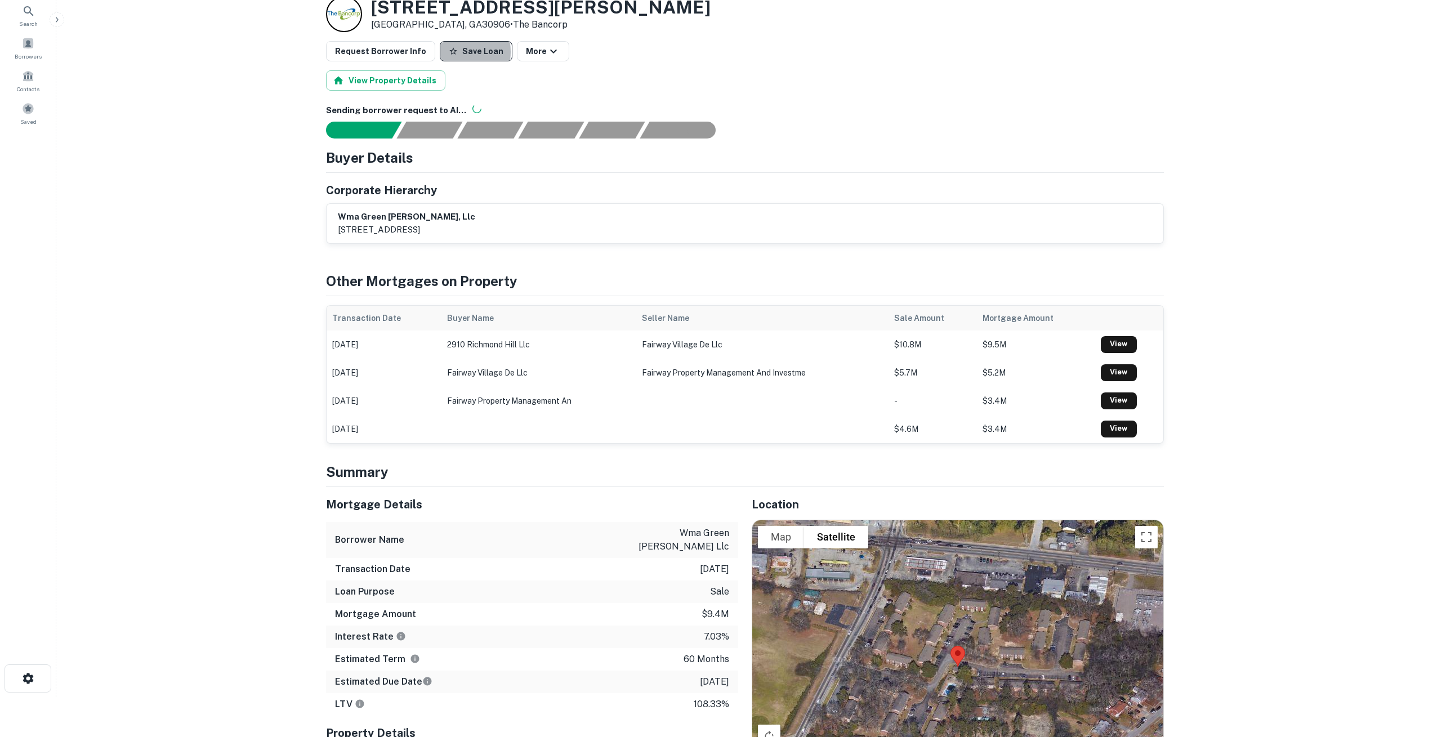
click at [452, 52] on button "Save Loan" at bounding box center [476, 51] width 73 height 20
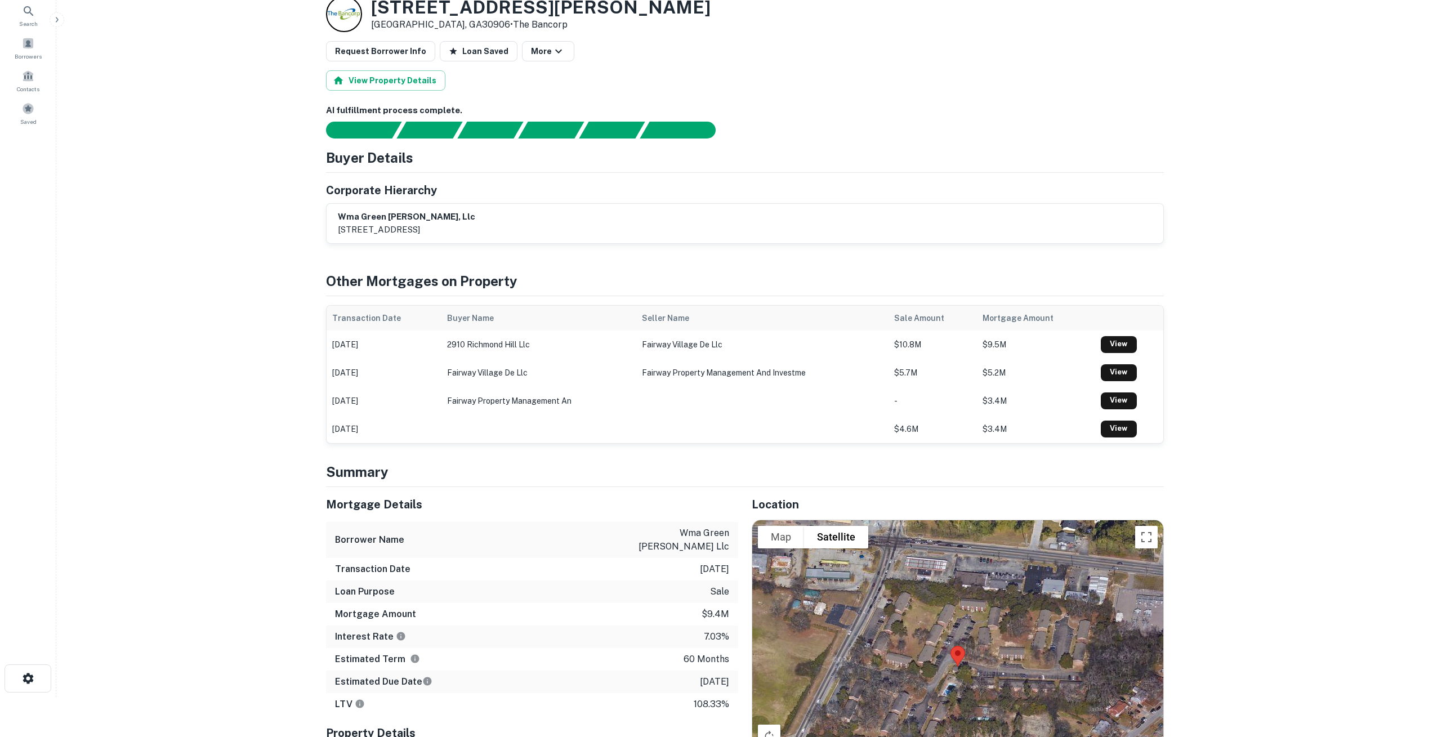
scroll to position [0, 0]
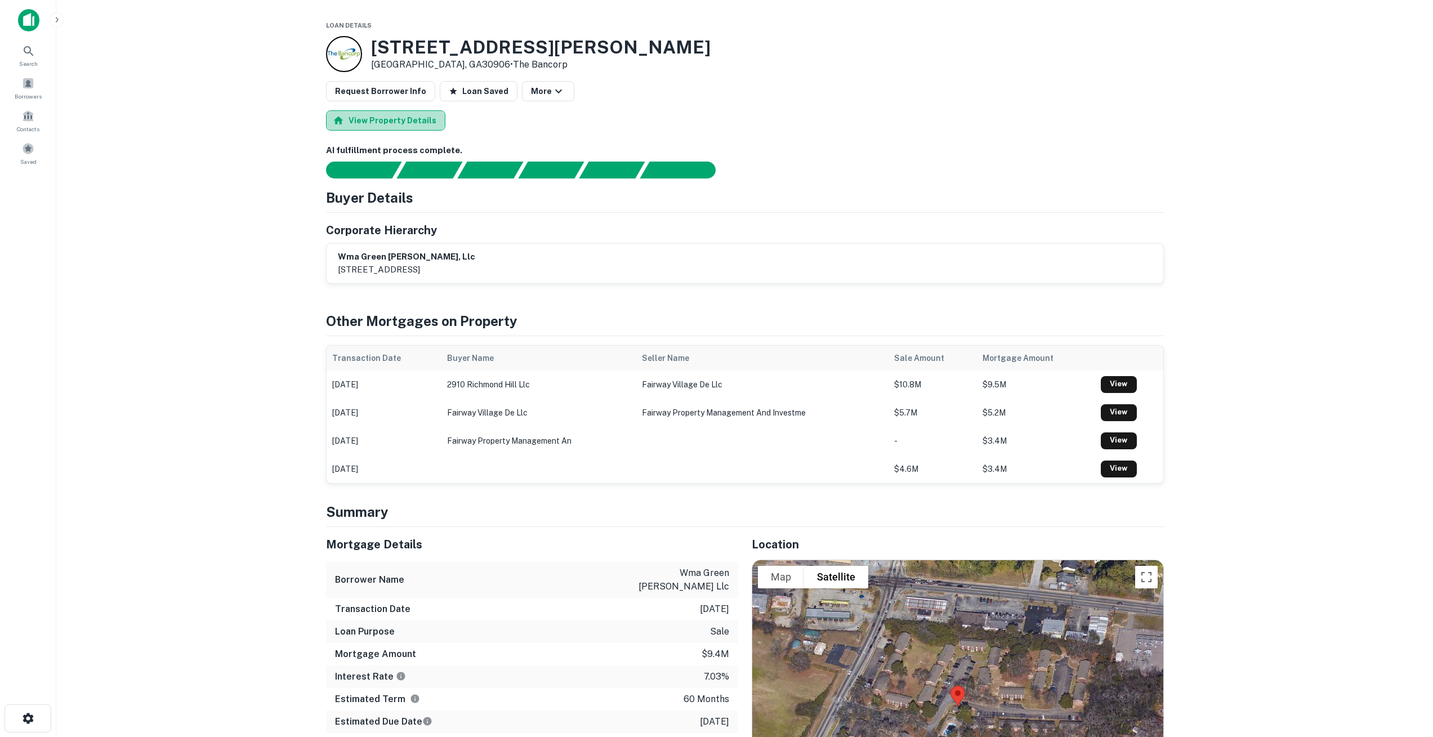
click at [397, 123] on button "View Property Details" at bounding box center [385, 120] width 119 height 20
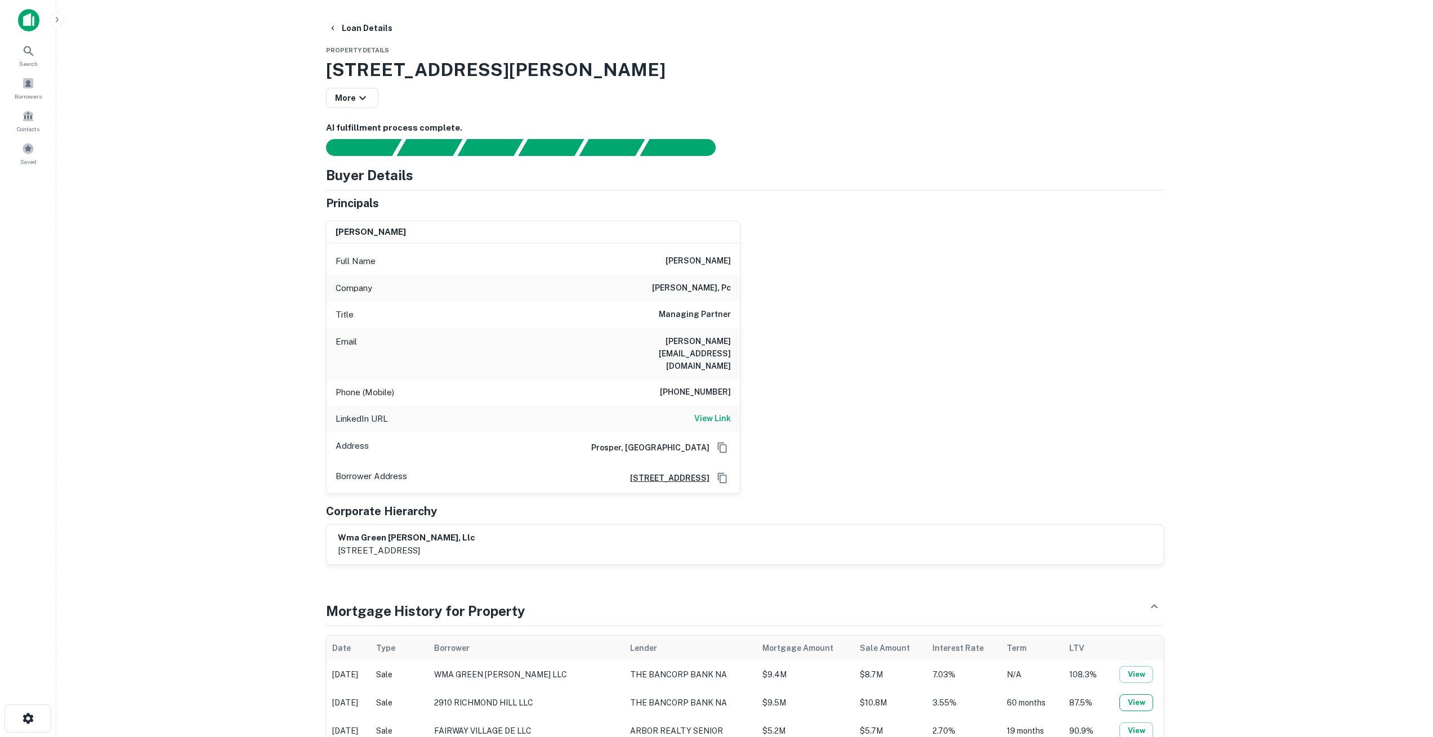
click at [1137, 694] on button "View" at bounding box center [1137, 702] width 34 height 17
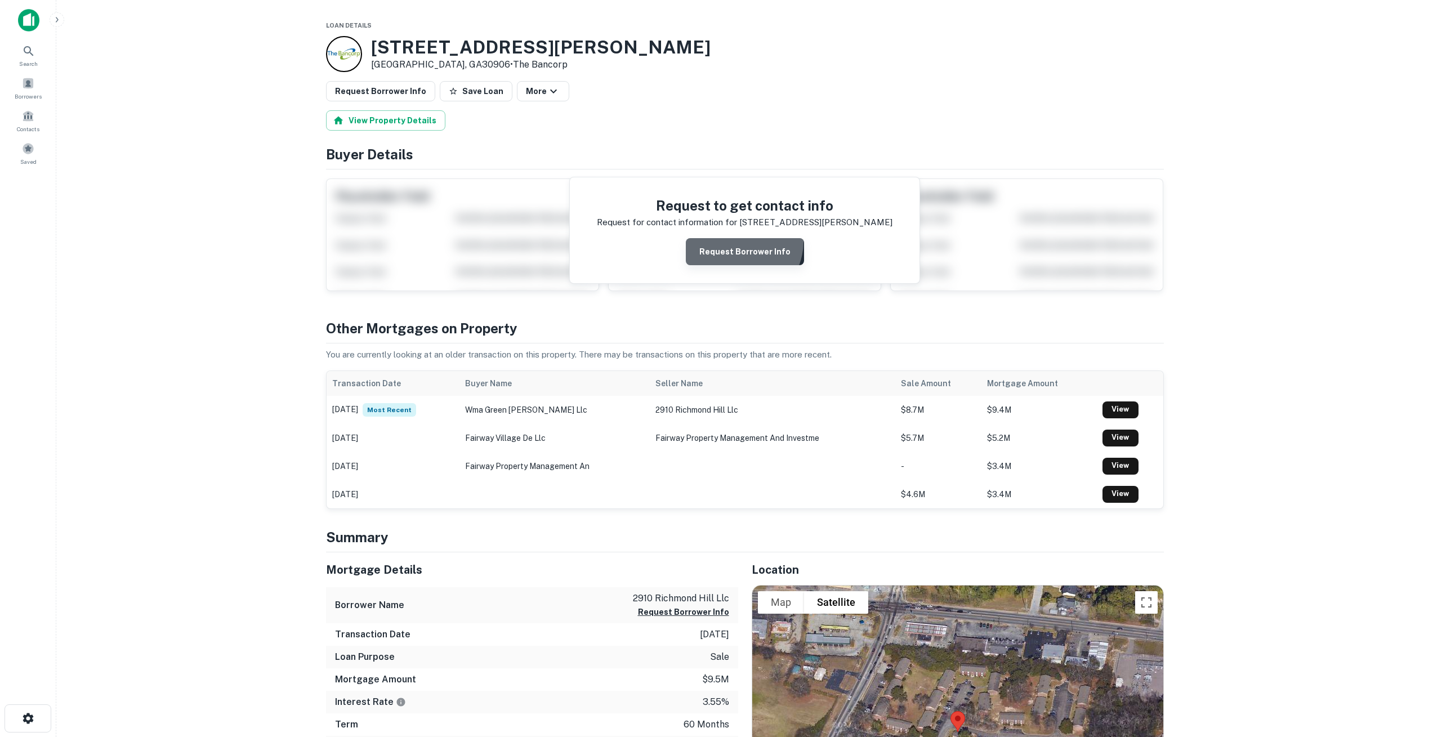
click at [740, 242] on button "Request Borrower Info" at bounding box center [745, 251] width 118 height 27
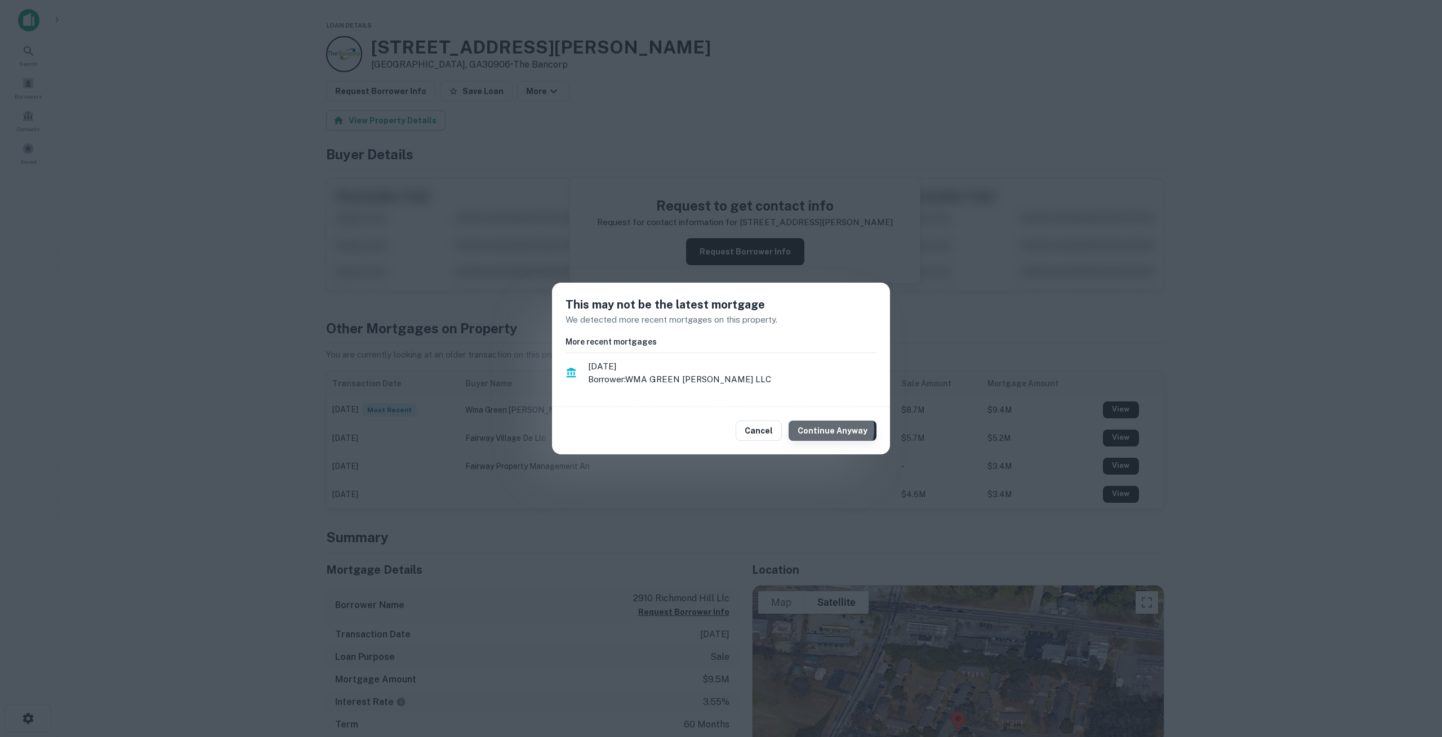
click at [826, 429] on button "Continue Anyway" at bounding box center [833, 431] width 88 height 20
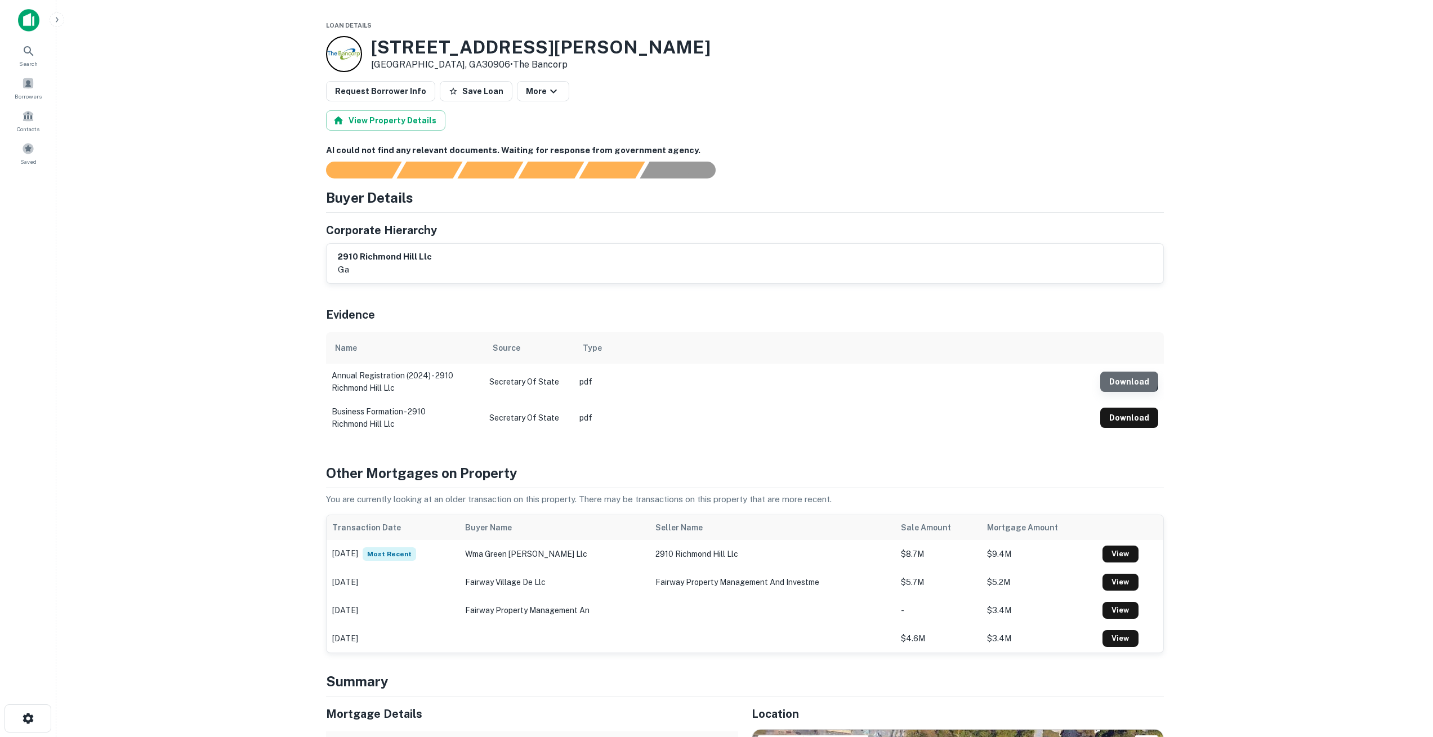
click at [1124, 377] on button "Download" at bounding box center [1130, 382] width 58 height 20
click at [1135, 418] on button "Download" at bounding box center [1130, 418] width 58 height 20
